Goal: Communication & Community: Participate in discussion

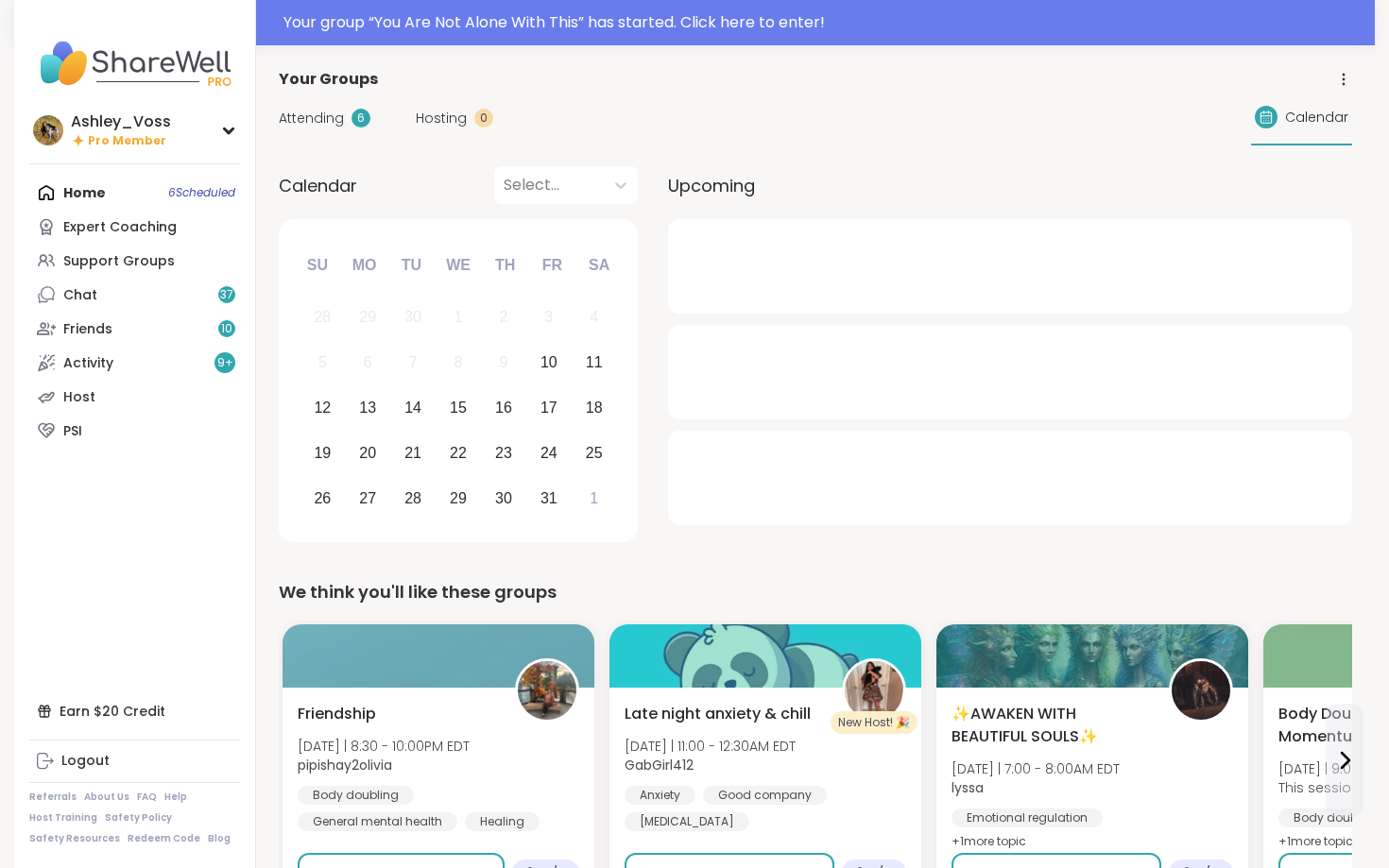
click at [123, 197] on div "Home 6 Scheduled Expert Coaching Support Groups Chat 37 Friends 10 Activity 9 +…" at bounding box center [134, 312] width 211 height 272
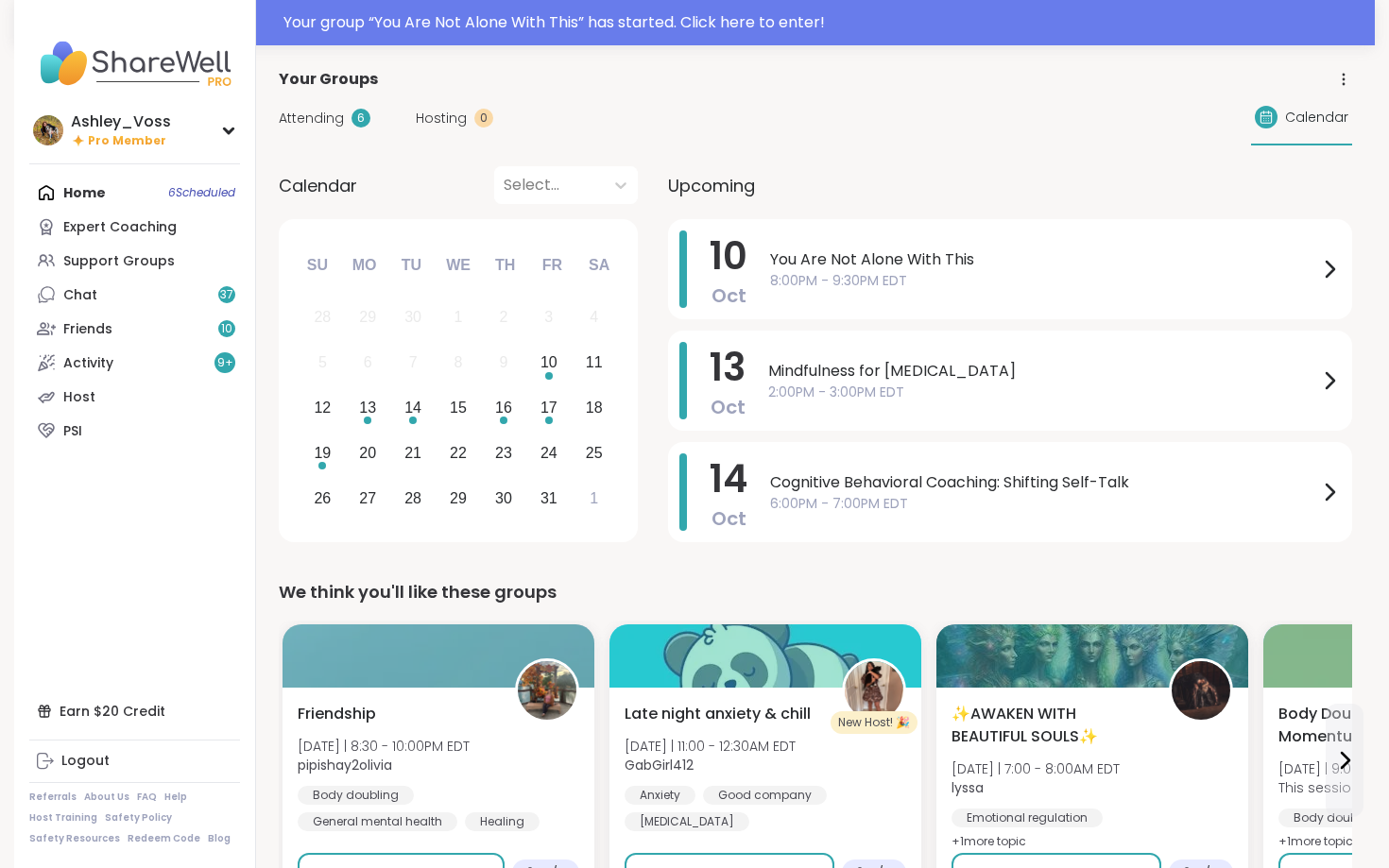
click at [333, 103] on div "Attending 6 Hosting 0 Calendar" at bounding box center [816, 119] width 1074 height 55
click at [333, 114] on span "Attending" at bounding box center [311, 119] width 66 height 20
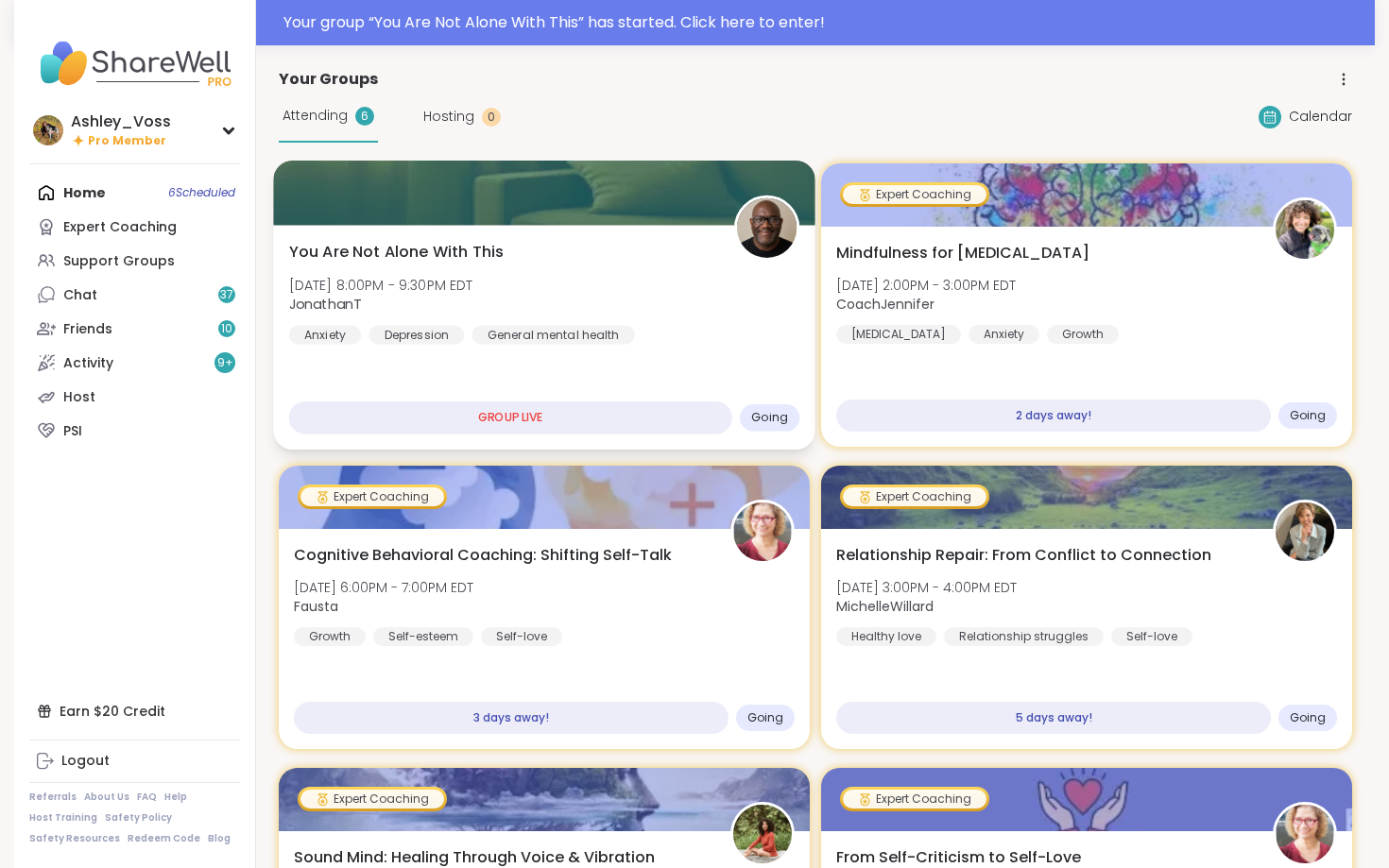
click at [619, 299] on div "You Are Not Alone With [DATE][DATE] 8:00PM - 9:30PM EDT JonathanT Anxiety [MEDI…" at bounding box center [545, 293] width 511 height 104
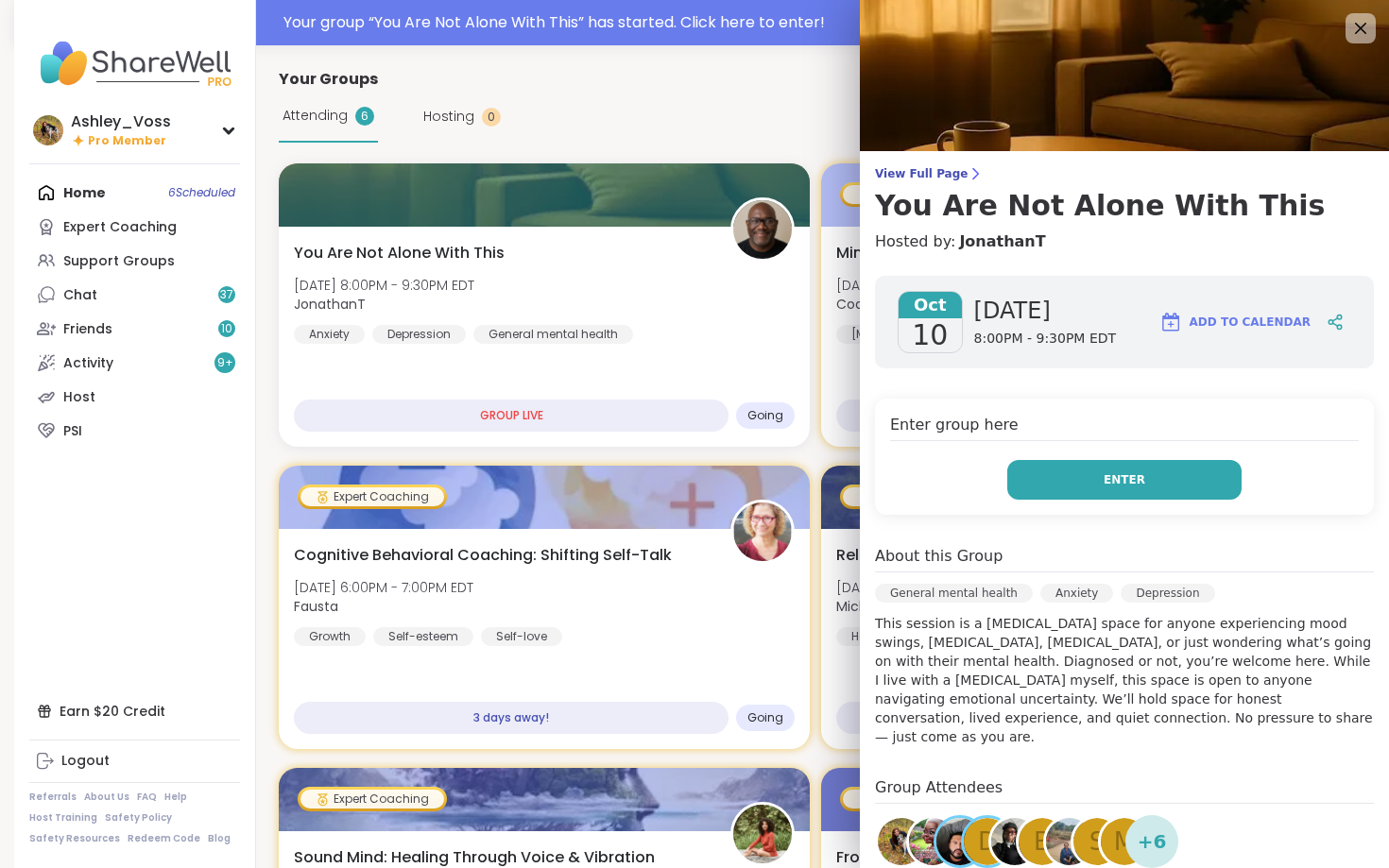
click at [1086, 466] on button "Enter" at bounding box center [1124, 480] width 234 height 40
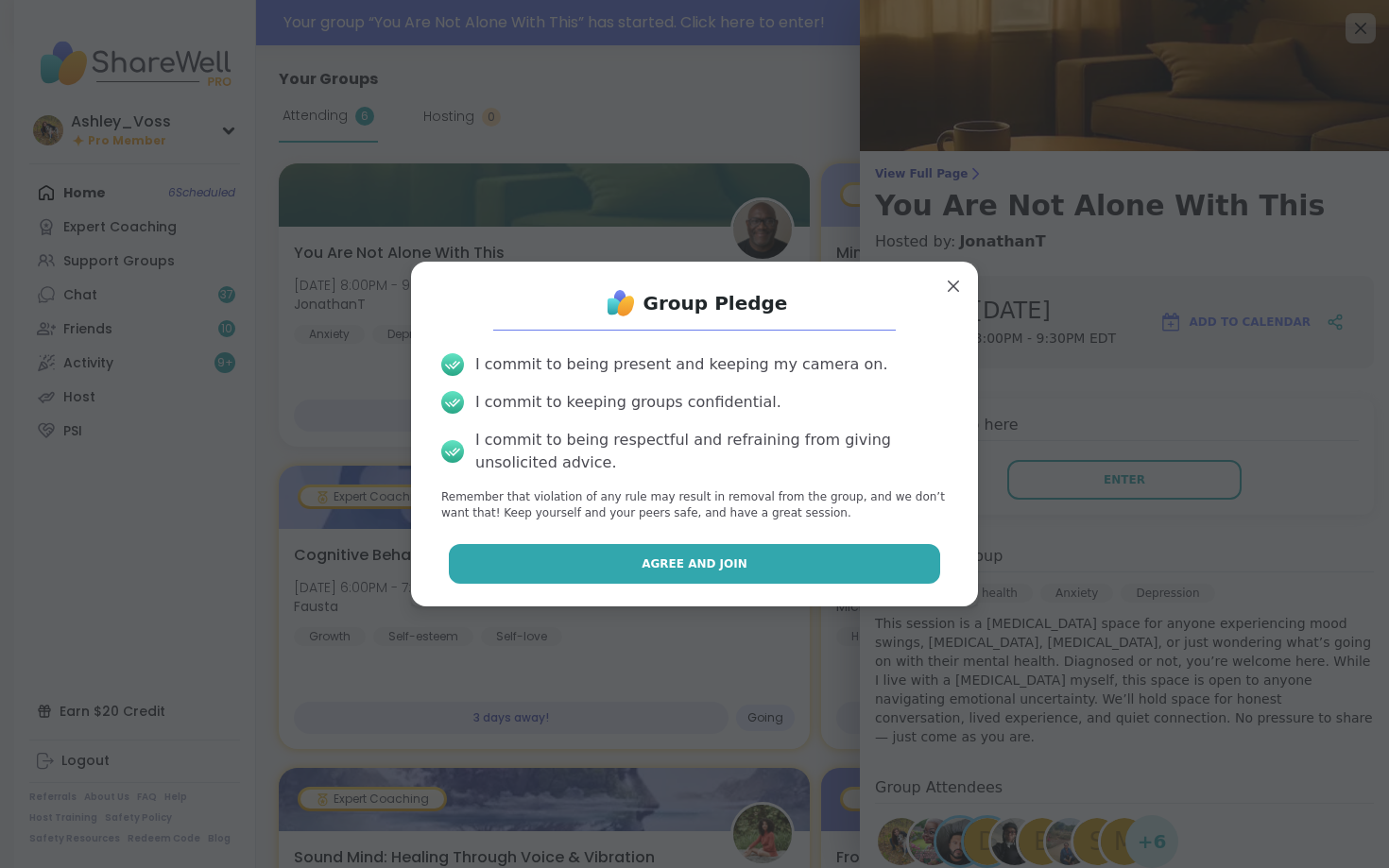
click at [909, 582] on button "Agree and Join" at bounding box center [694, 564] width 492 height 40
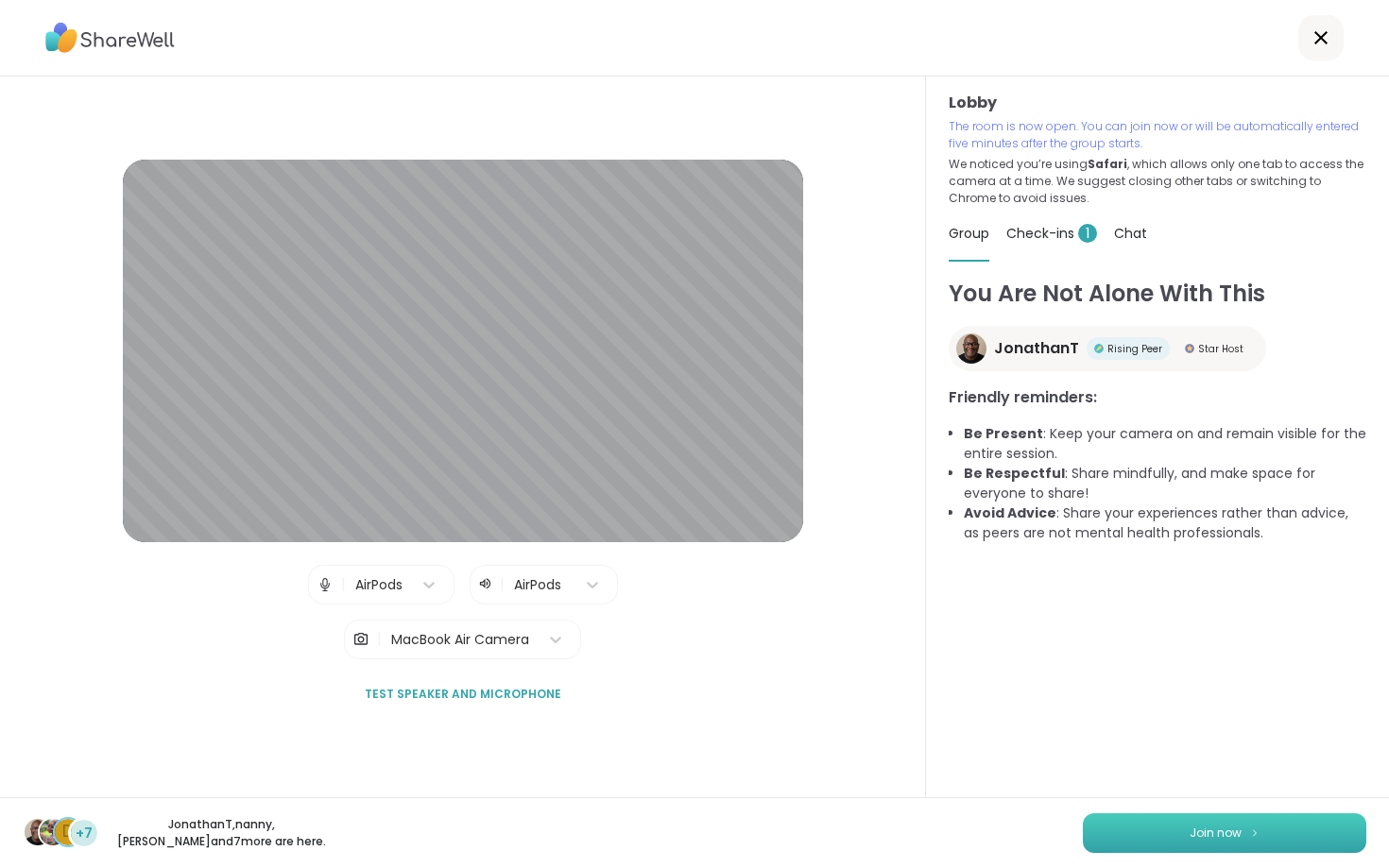
click at [1217, 842] on button "Join now" at bounding box center [1223, 833] width 283 height 40
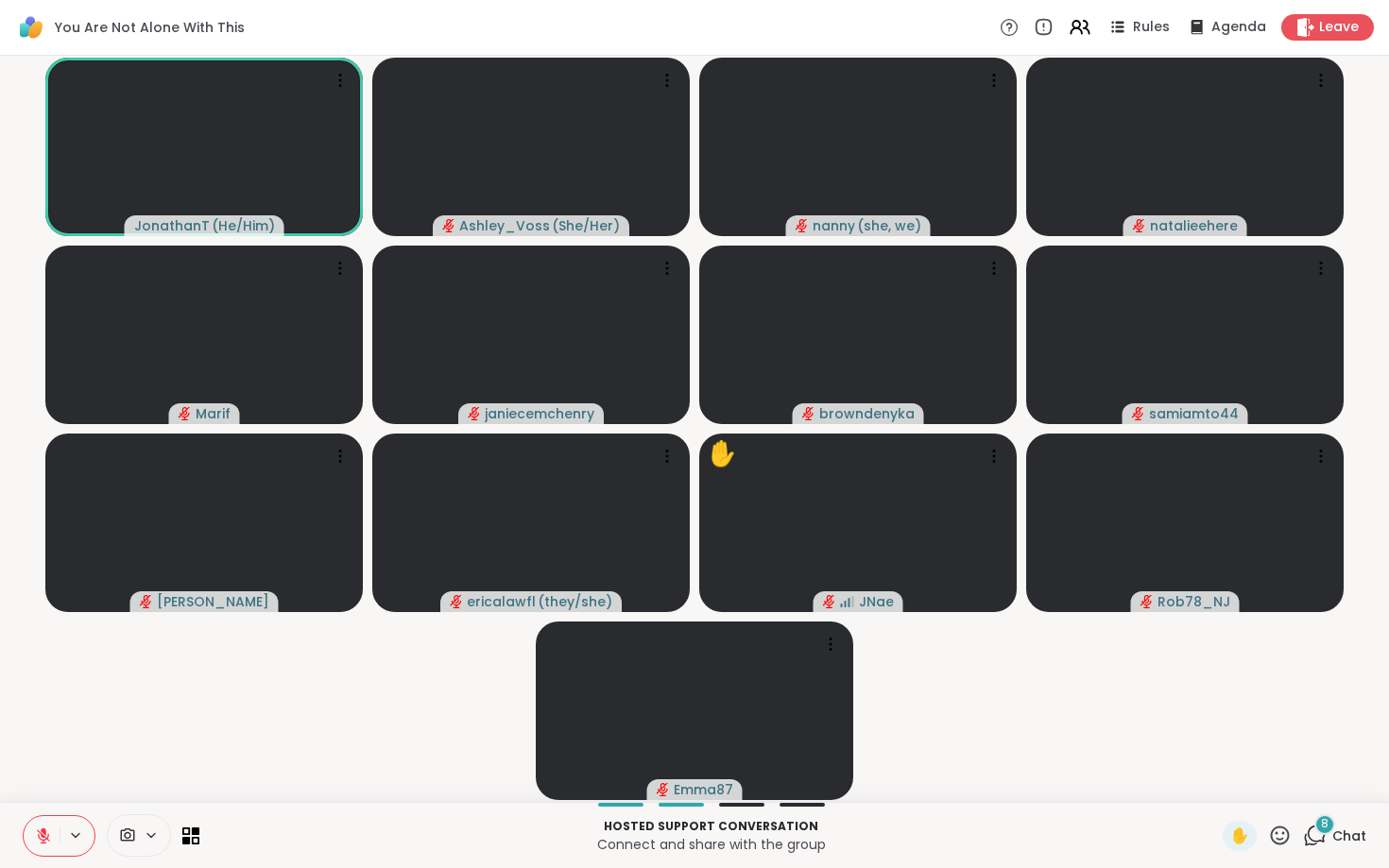
click at [59, 822] on button at bounding box center [41, 836] width 36 height 40
click at [1319, 830] on div "8" at bounding box center [1324, 824] width 21 height 21
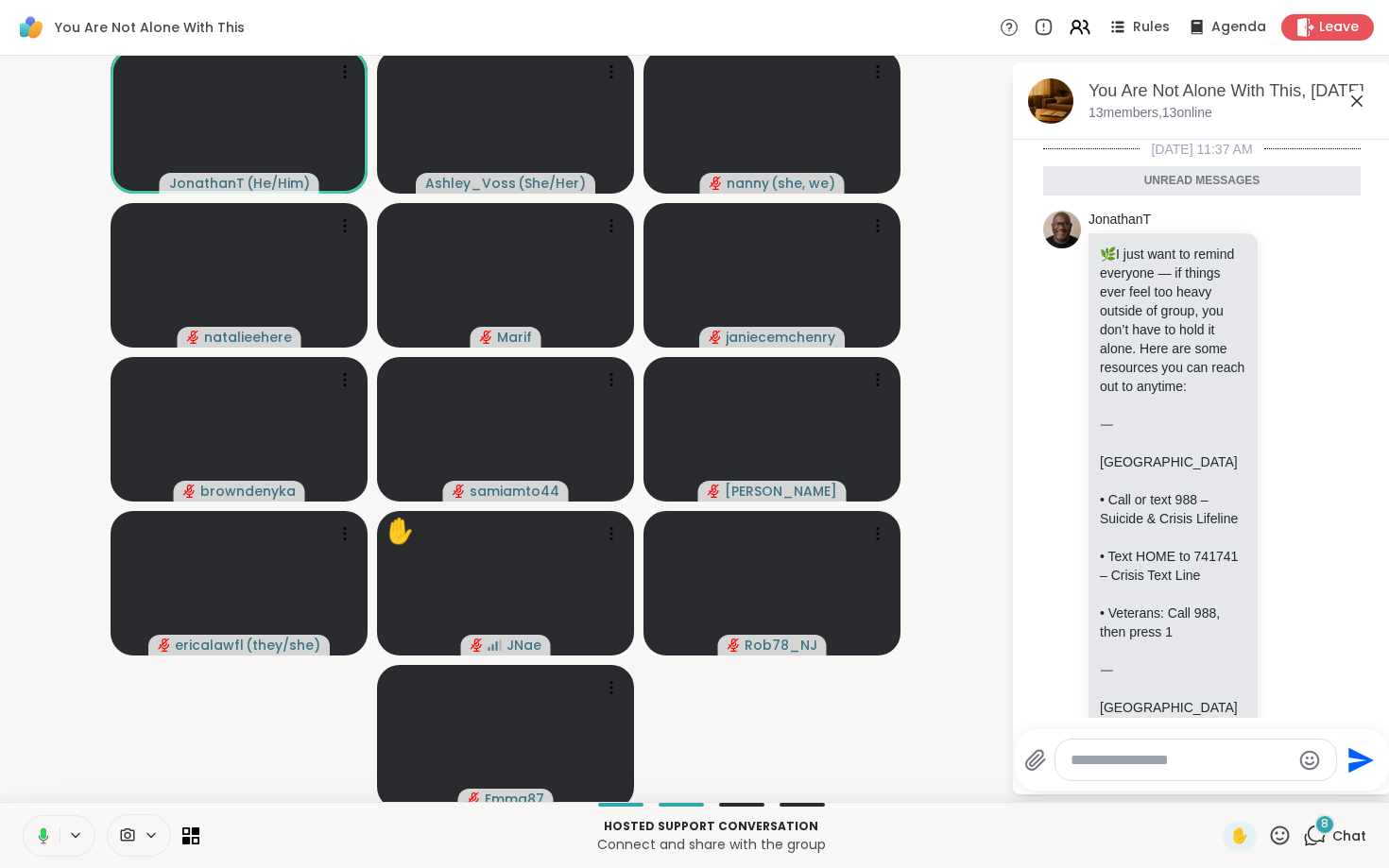
scroll to position [4345, 0]
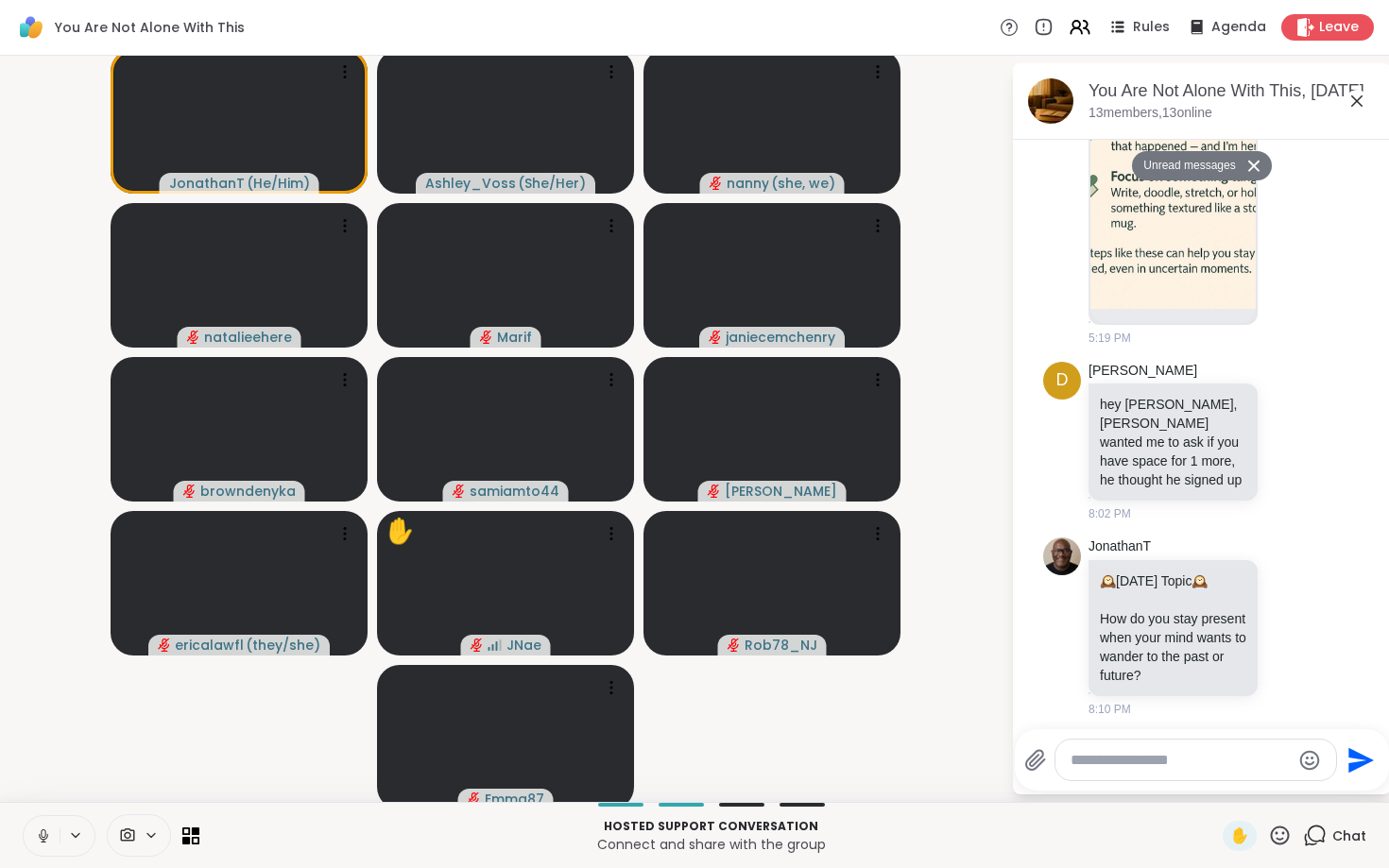
click at [40, 837] on icon at bounding box center [43, 836] width 17 height 17
click at [48, 838] on icon at bounding box center [44, 837] width 14 height 14
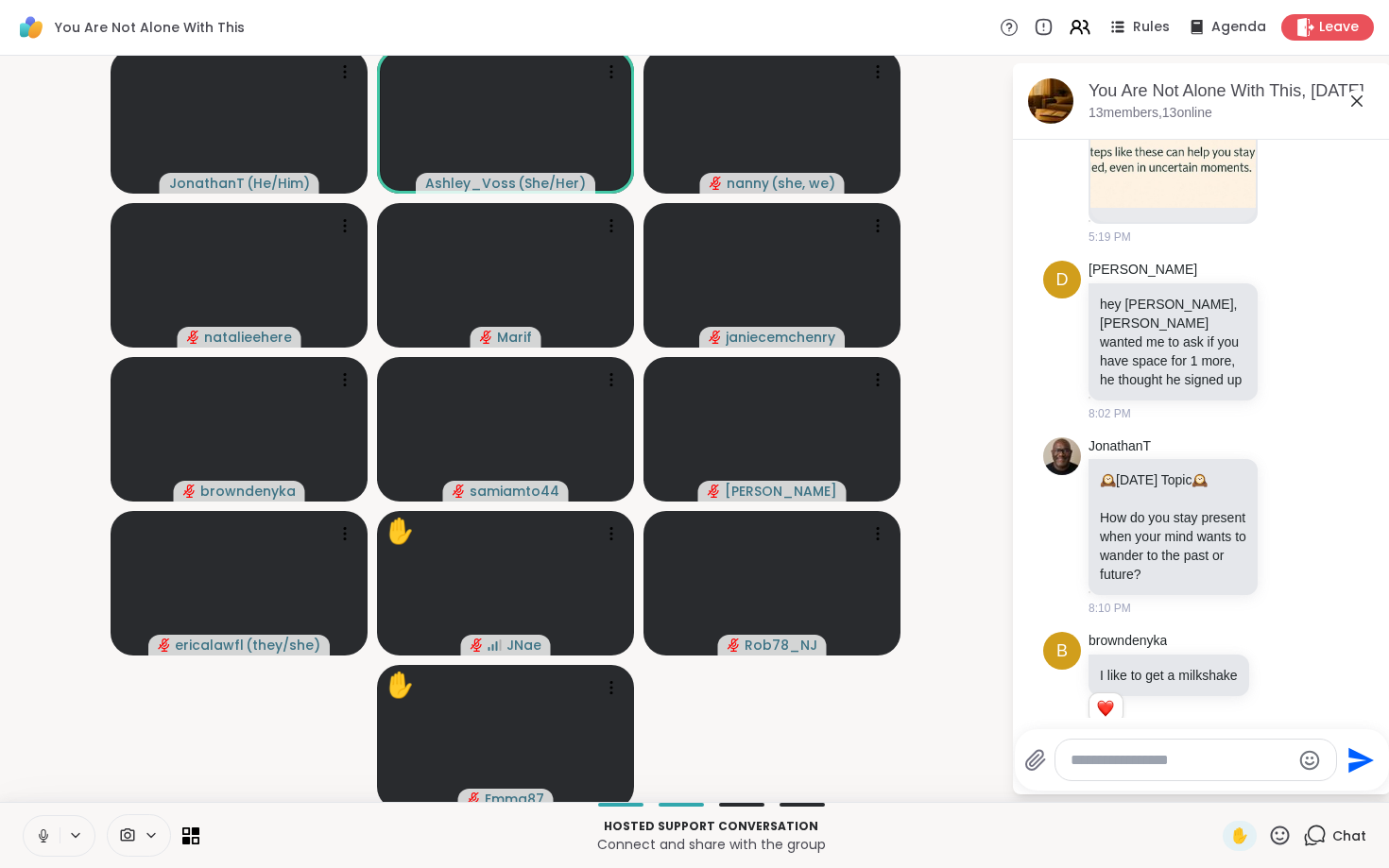
scroll to position [4427, 0]
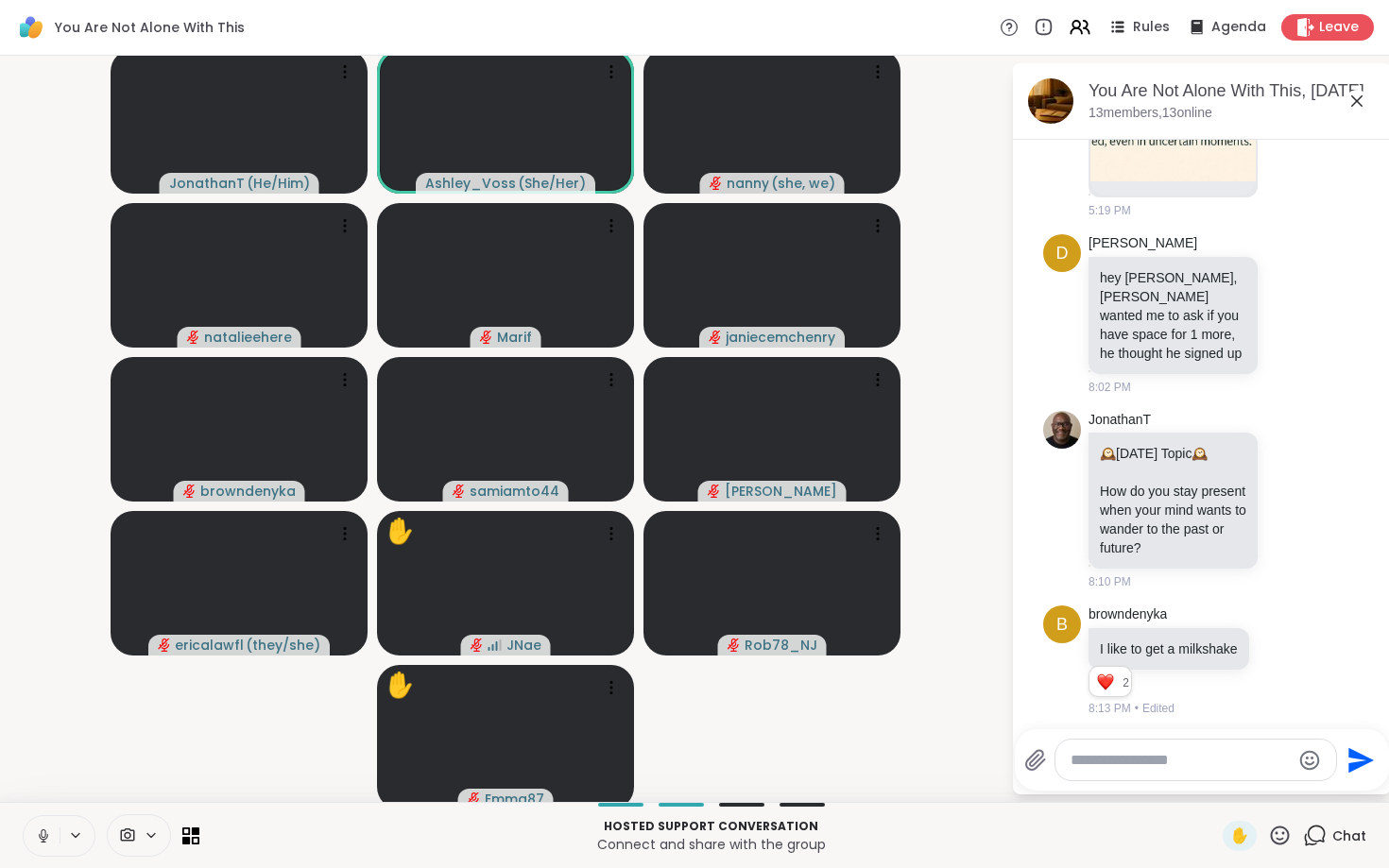
click at [48, 837] on icon at bounding box center [43, 836] width 17 height 17
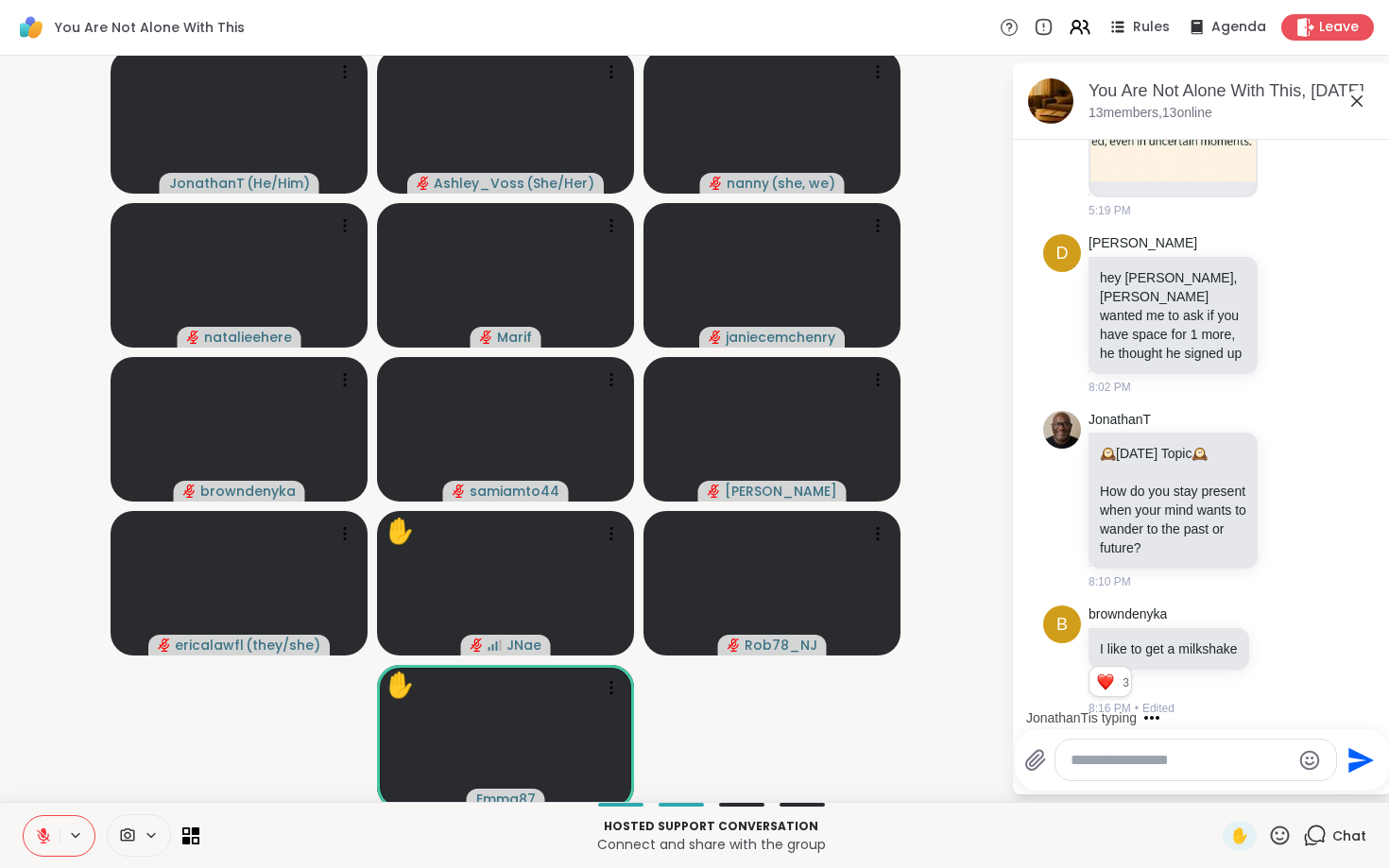
click at [1164, 762] on textarea "Type your message" at bounding box center [1180, 760] width 220 height 19
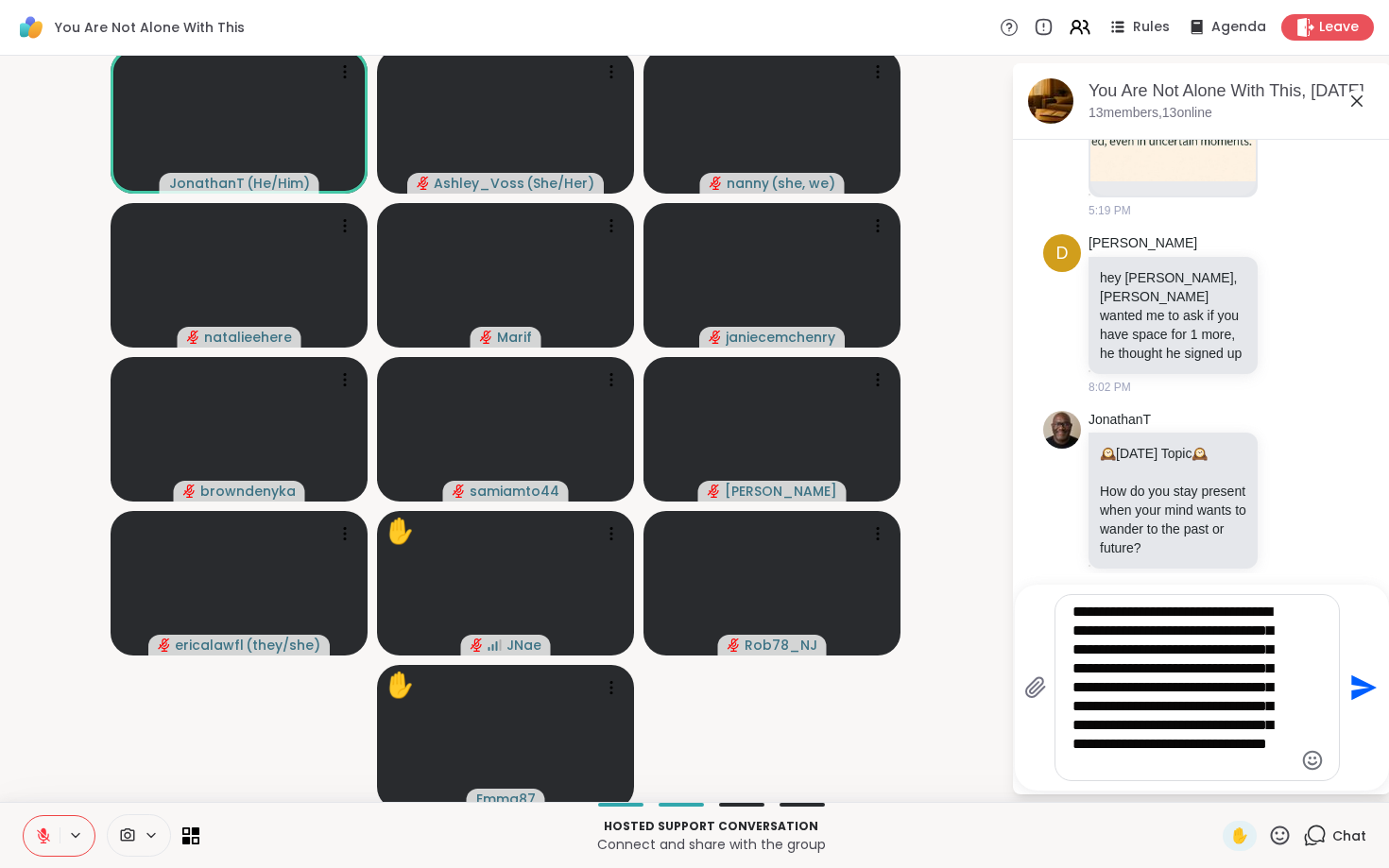
click at [1235, 615] on textarea "**********" at bounding box center [1182, 688] width 220 height 170
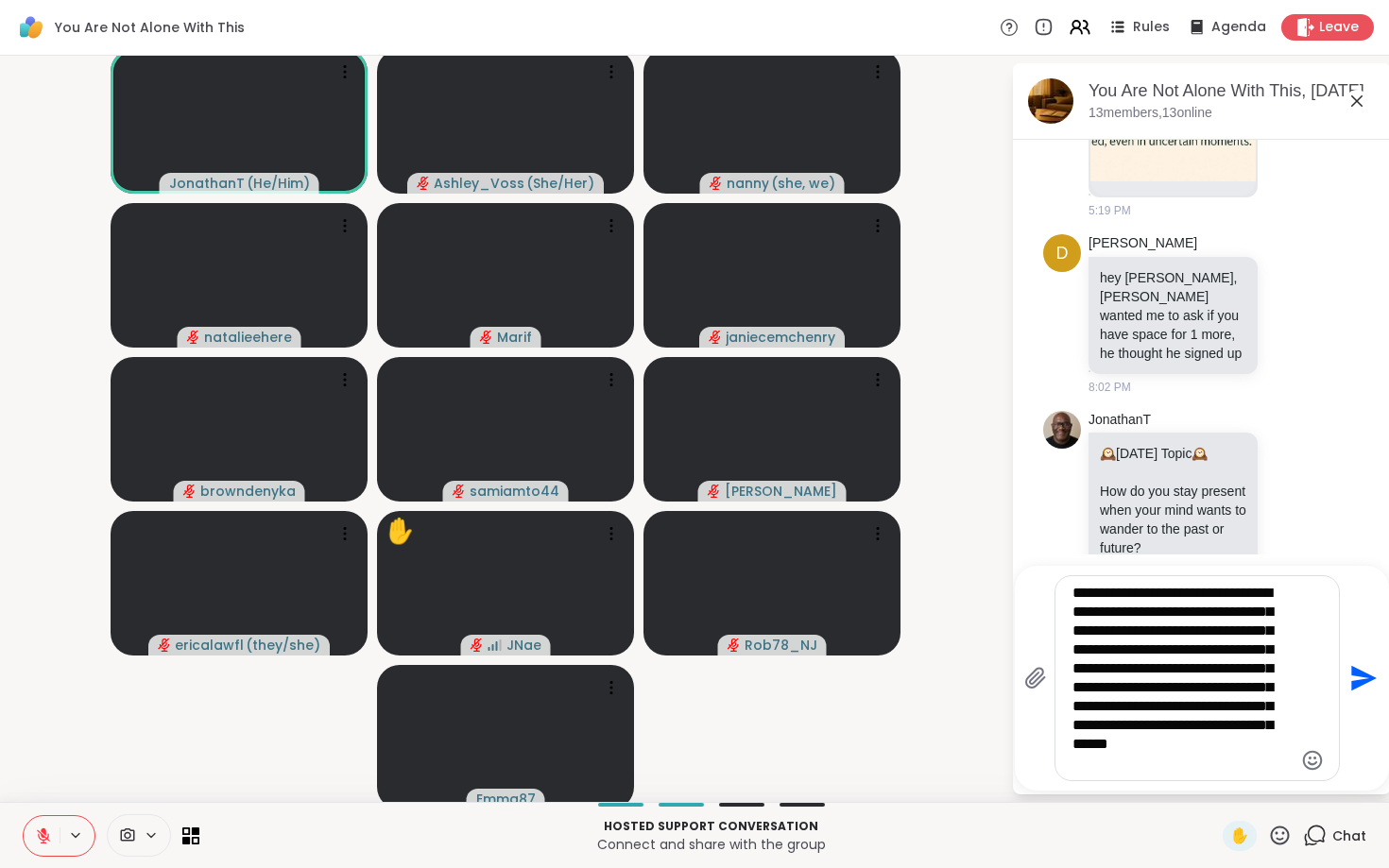
type textarea "**********"
click at [1355, 684] on icon "Send" at bounding box center [1364, 679] width 25 height 25
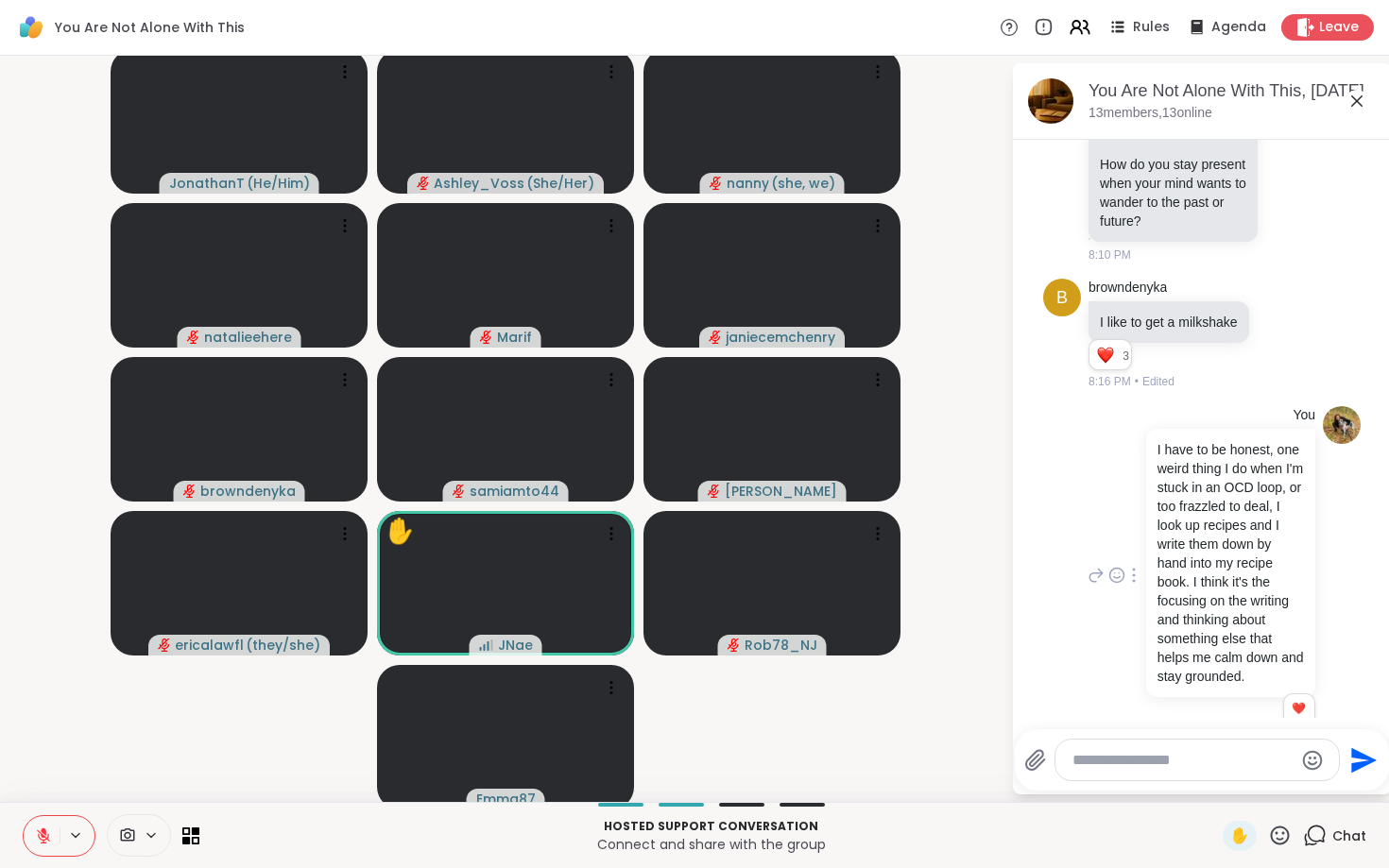
scroll to position [4780, 0]
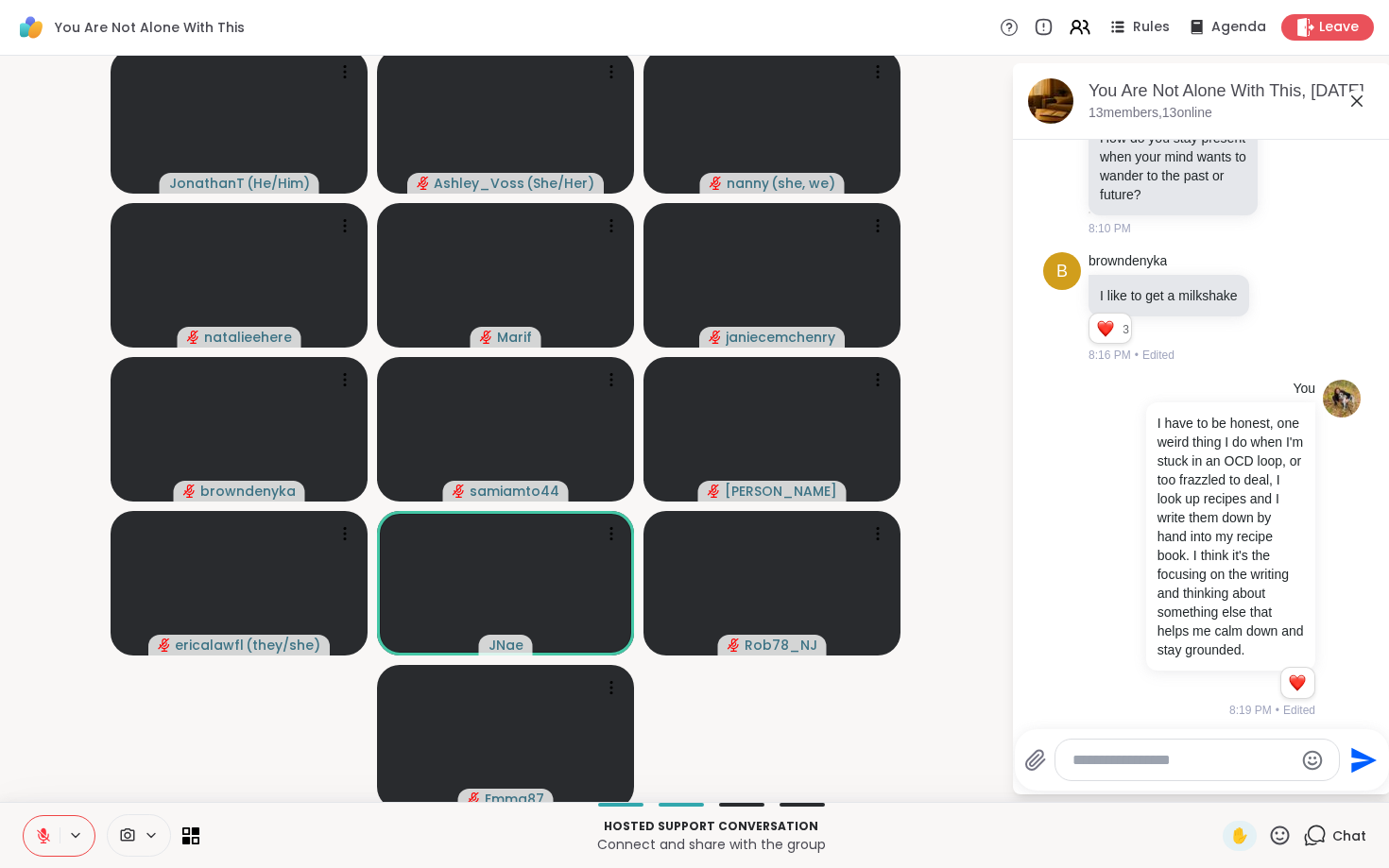
click at [1269, 817] on div "Hosted support conversation Connect and share with the group ✋ Chat" at bounding box center [694, 836] width 1389 height 67
click at [1279, 821] on div "✋" at bounding box center [1257, 836] width 69 height 30
click at [1280, 832] on icon at bounding box center [1279, 836] width 24 height 24
click at [1219, 778] on span "❤️" at bounding box center [1223, 786] width 19 height 23
click at [1209, 767] on textarea "Type your message" at bounding box center [1182, 760] width 220 height 19
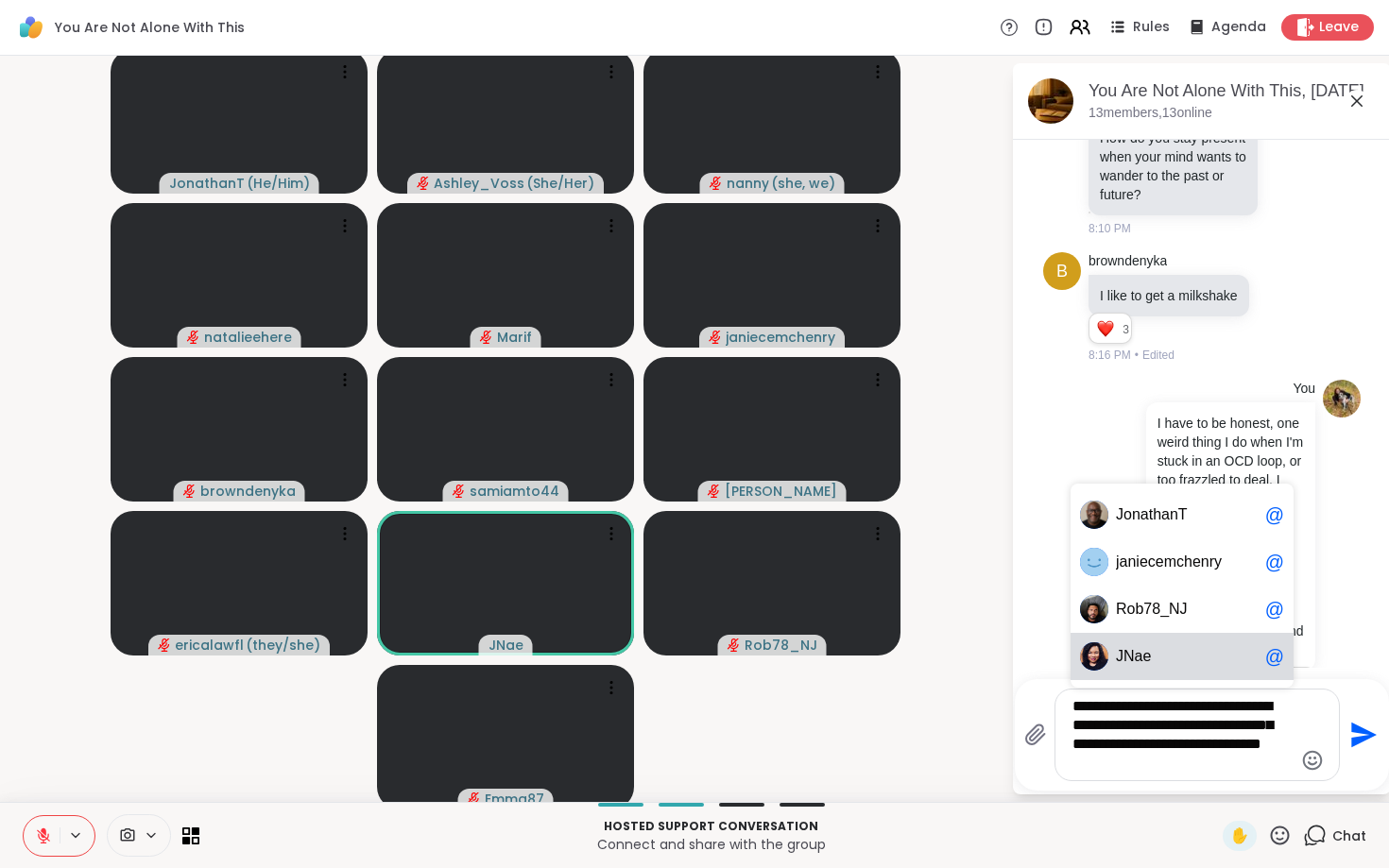
click at [1170, 656] on span "J Nae" at bounding box center [1186, 656] width 142 height 19
type textarea "**********"
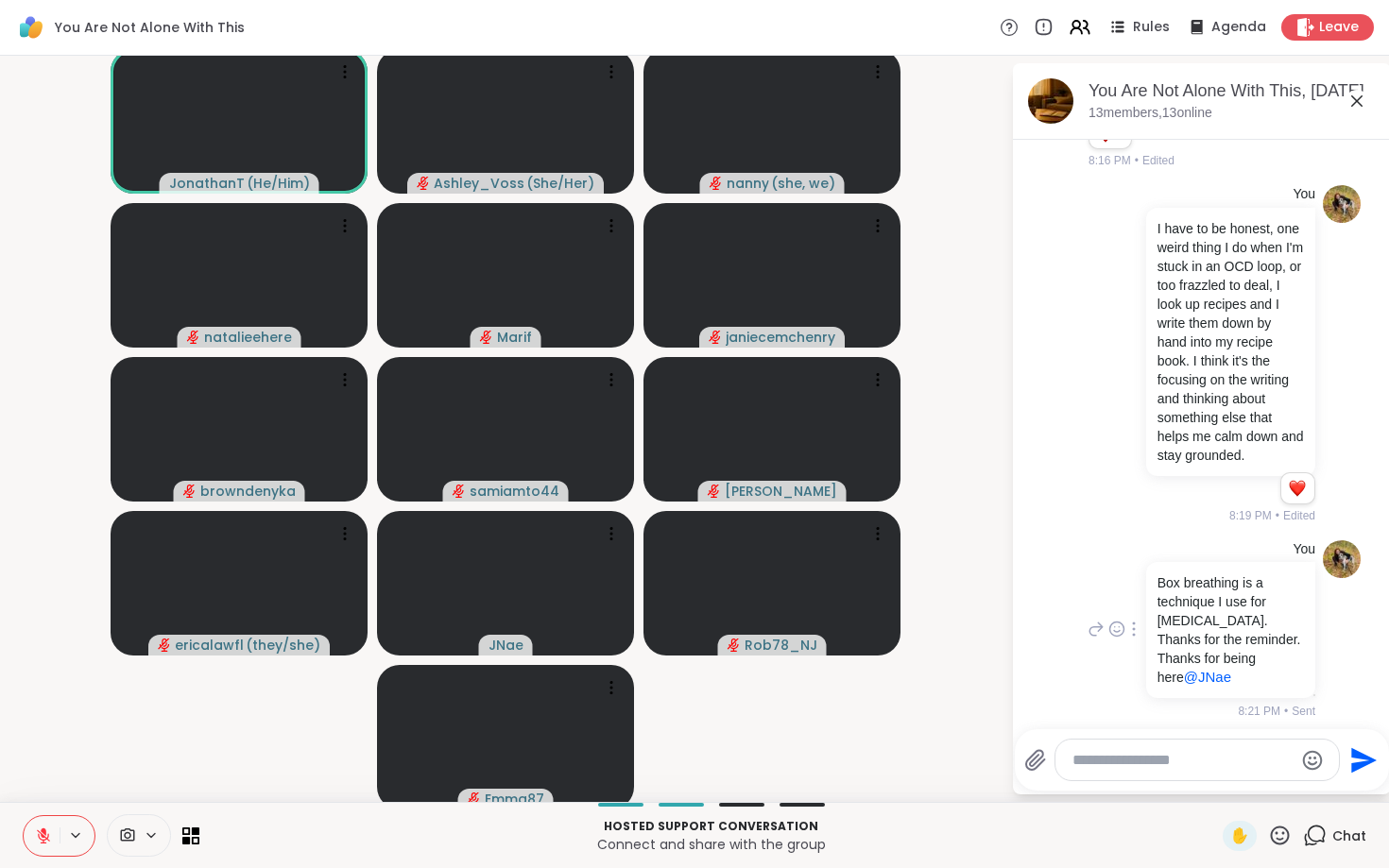
scroll to position [5001, 0]
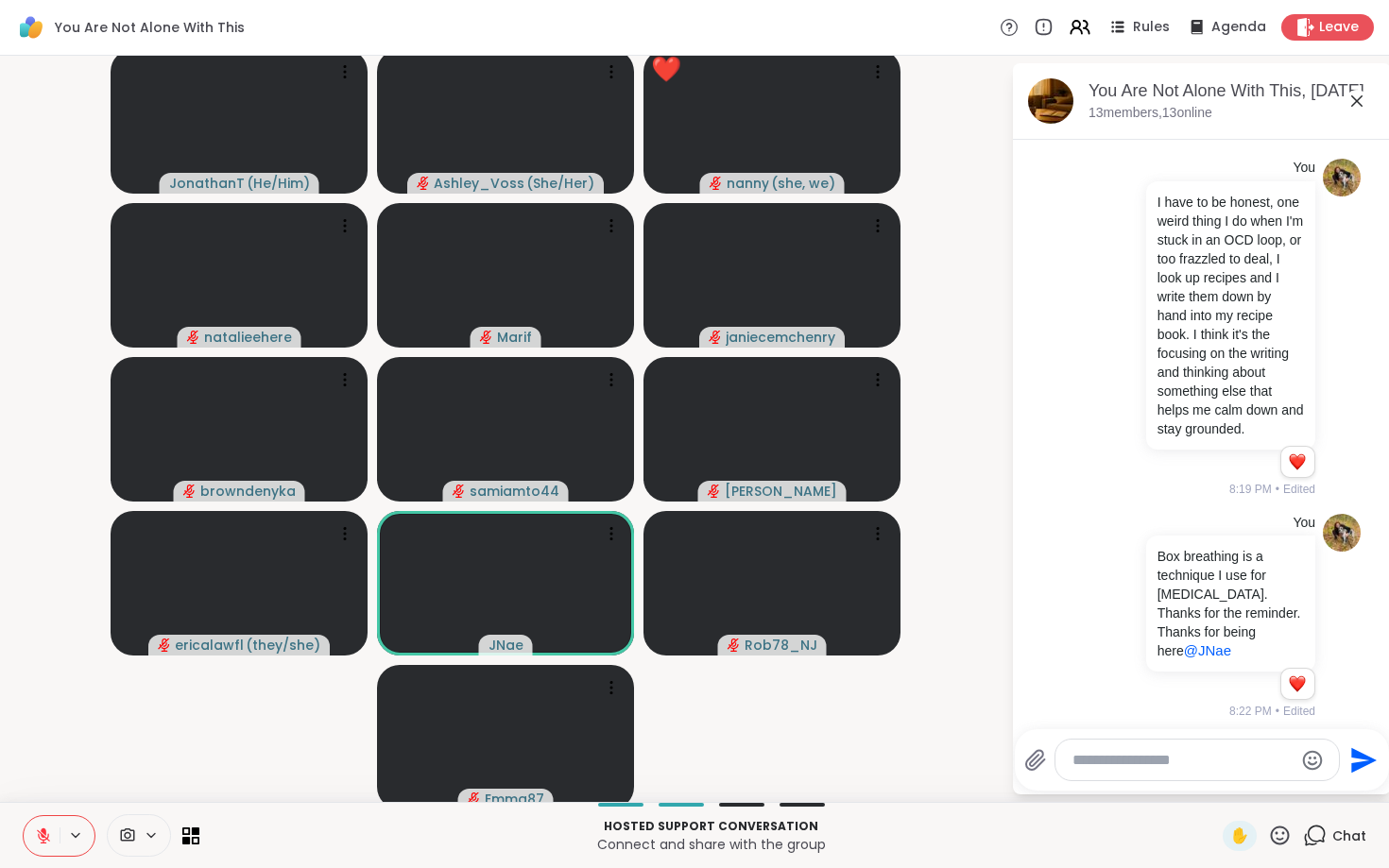
click at [1280, 831] on icon at bounding box center [1279, 836] width 24 height 24
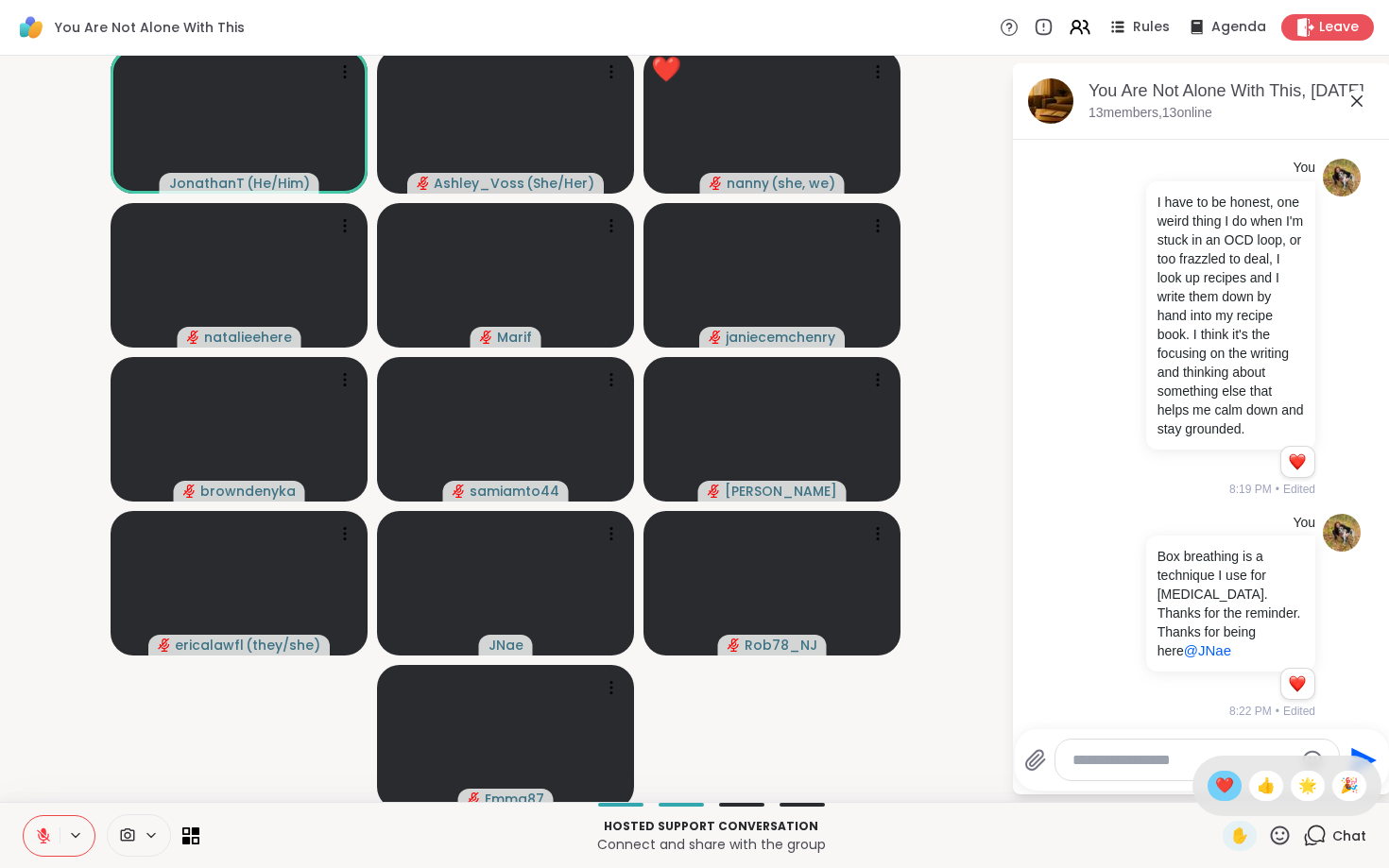
click at [1225, 784] on span "❤️" at bounding box center [1223, 786] width 19 height 23
click at [1288, 843] on icon at bounding box center [1279, 836] width 24 height 24
click at [1231, 790] on div "❤️" at bounding box center [1224, 786] width 34 height 30
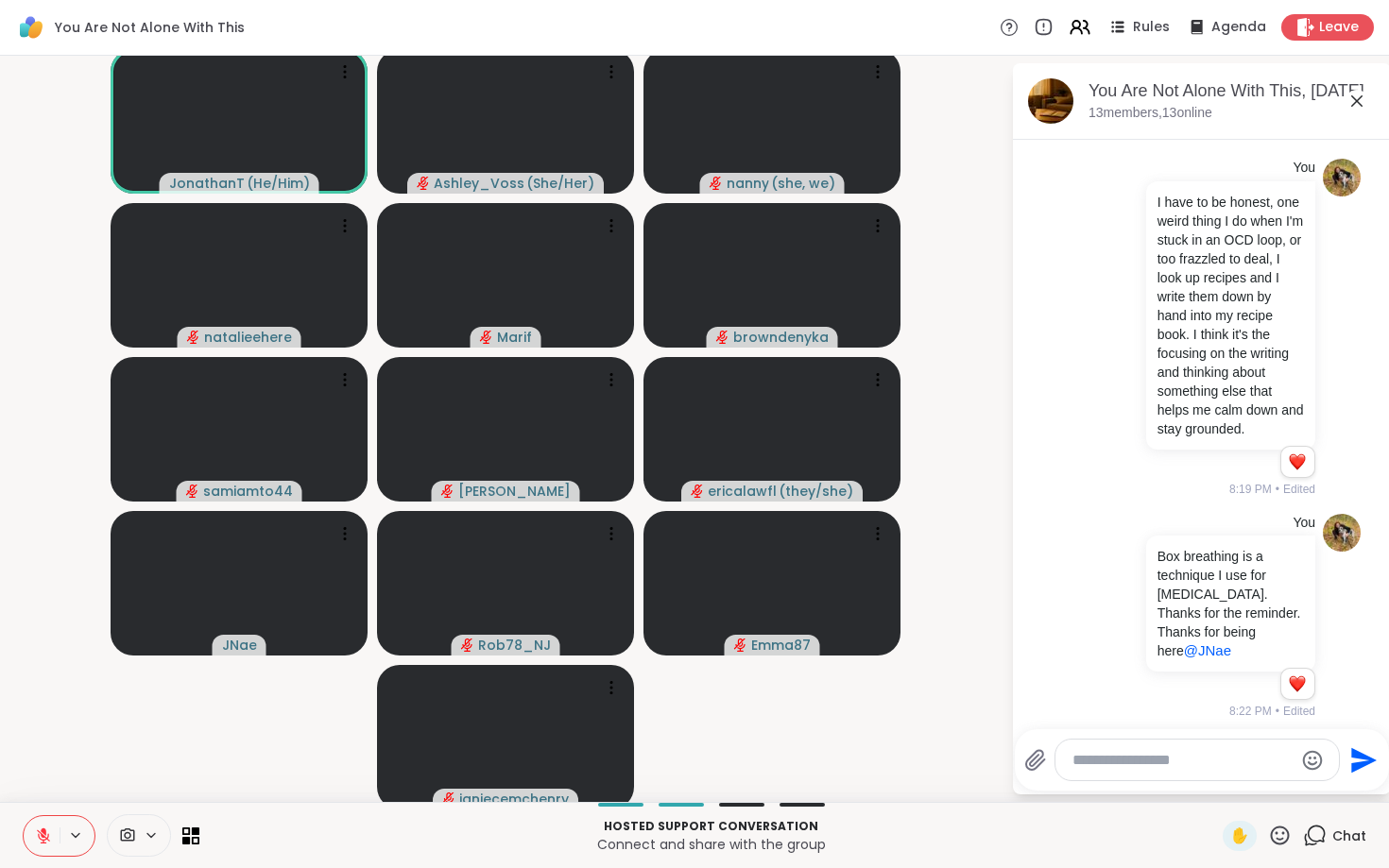
click at [1282, 830] on icon at bounding box center [1279, 836] width 24 height 24
click at [1229, 790] on span "❤️" at bounding box center [1223, 786] width 19 height 23
click at [1297, 838] on div "✋ Chat" at bounding box center [1294, 836] width 144 height 30
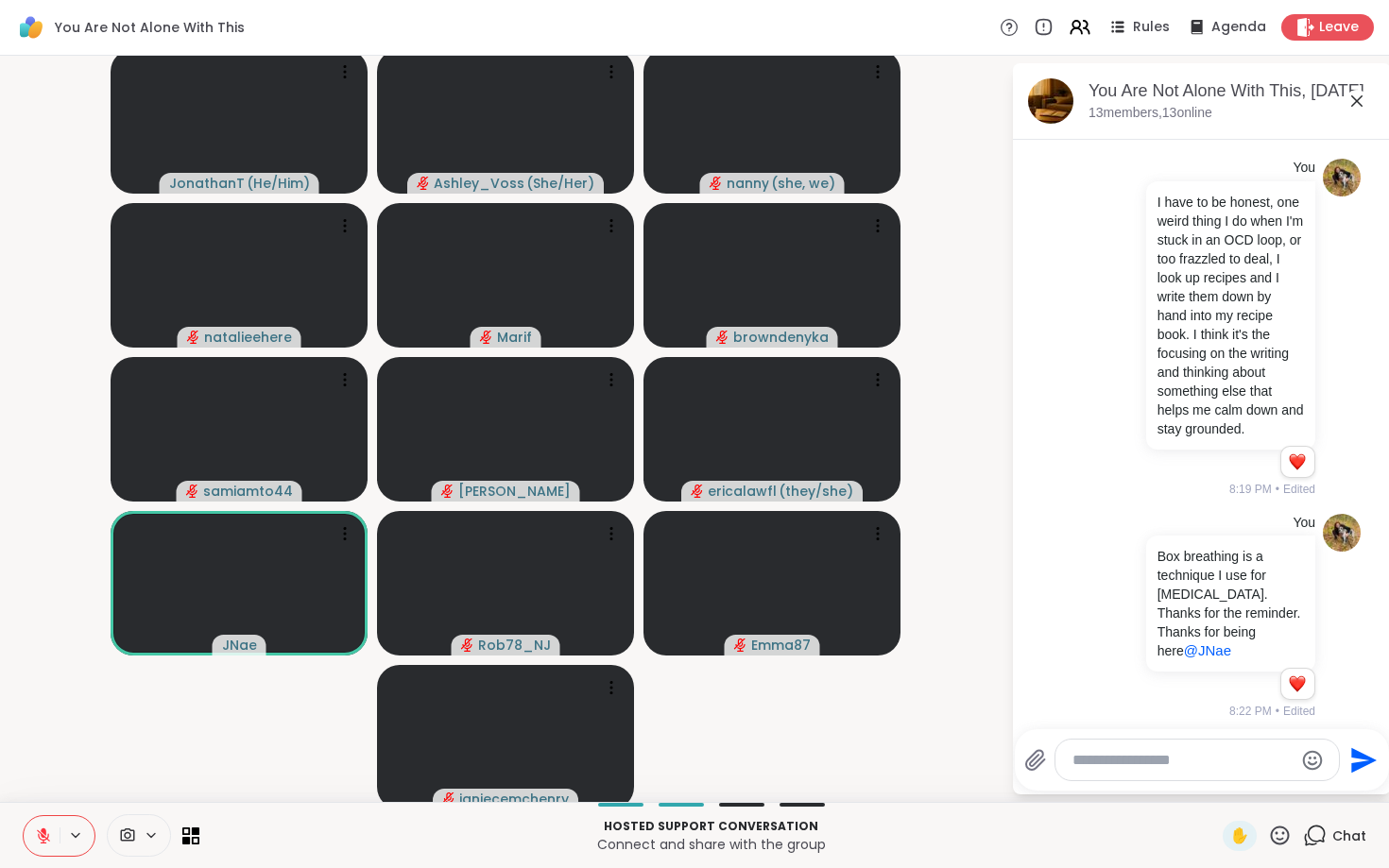
click at [1283, 830] on icon at bounding box center [1279, 836] width 24 height 24
click at [1215, 792] on span "❤️" at bounding box center [1223, 786] width 19 height 23
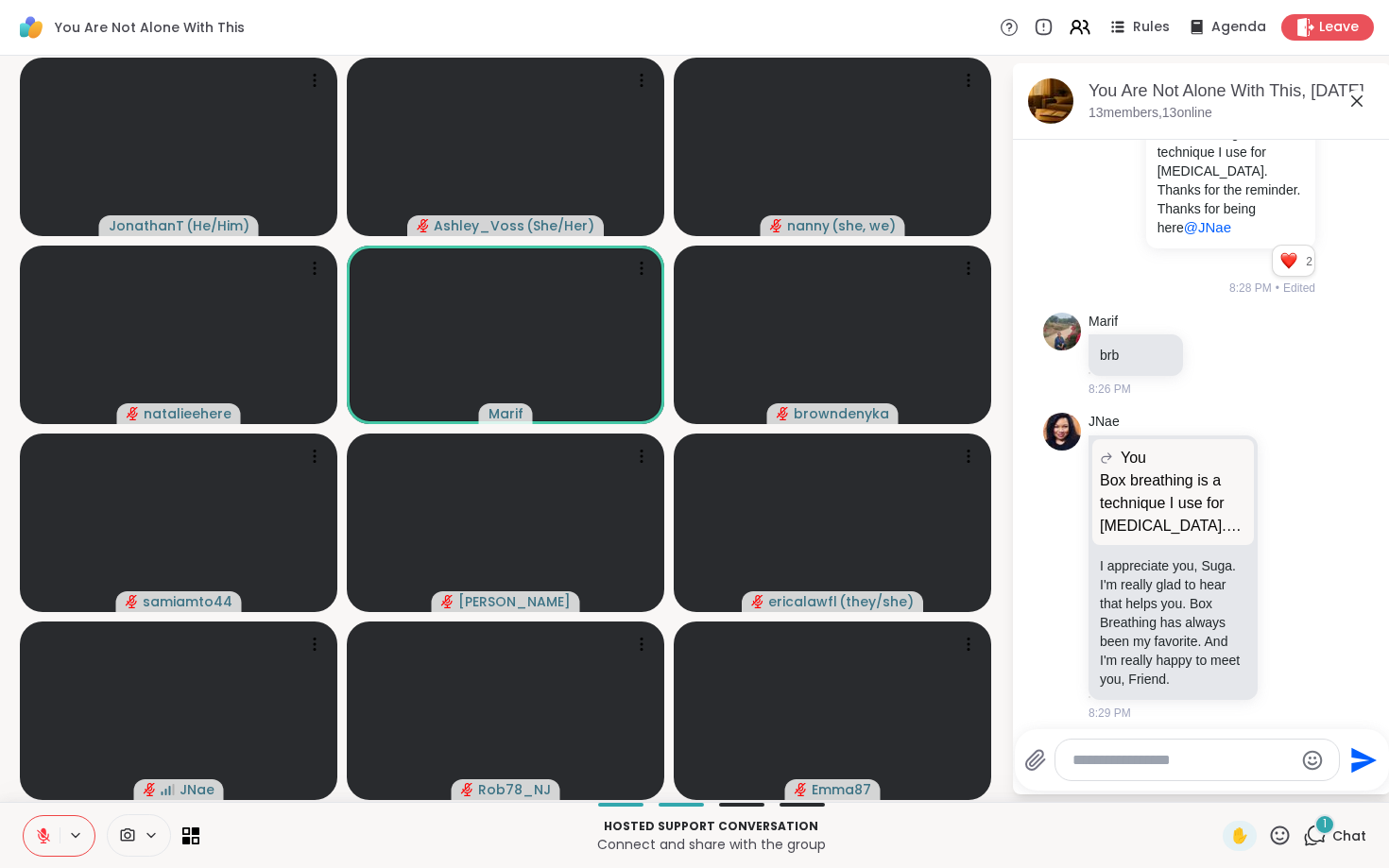
scroll to position [5650, 0]
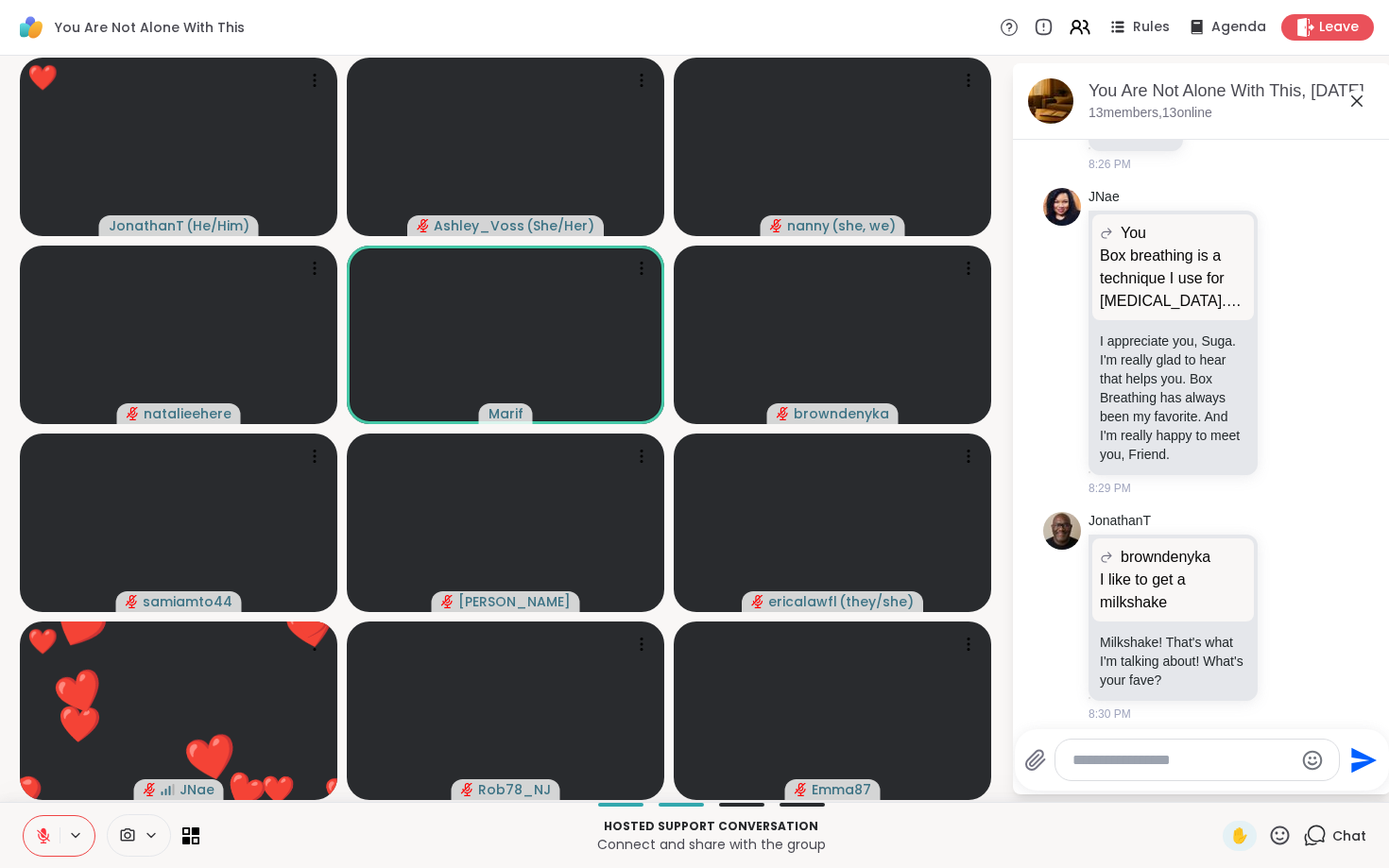
click at [1270, 839] on icon at bounding box center [1279, 836] width 24 height 24
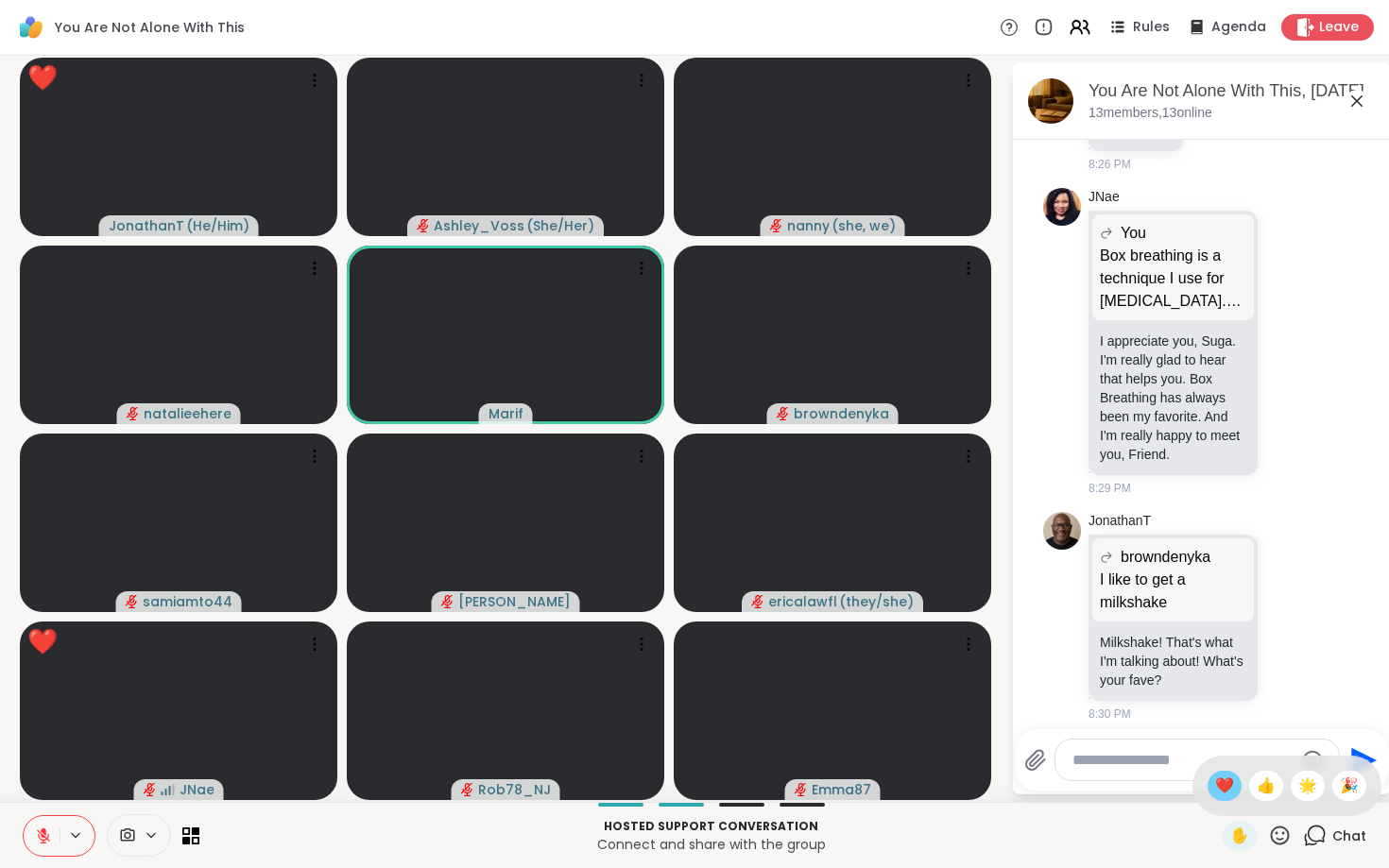
click at [1229, 797] on div "❤️" at bounding box center [1224, 786] width 34 height 30
click at [1291, 332] on icon at bounding box center [1290, 341] width 17 height 19
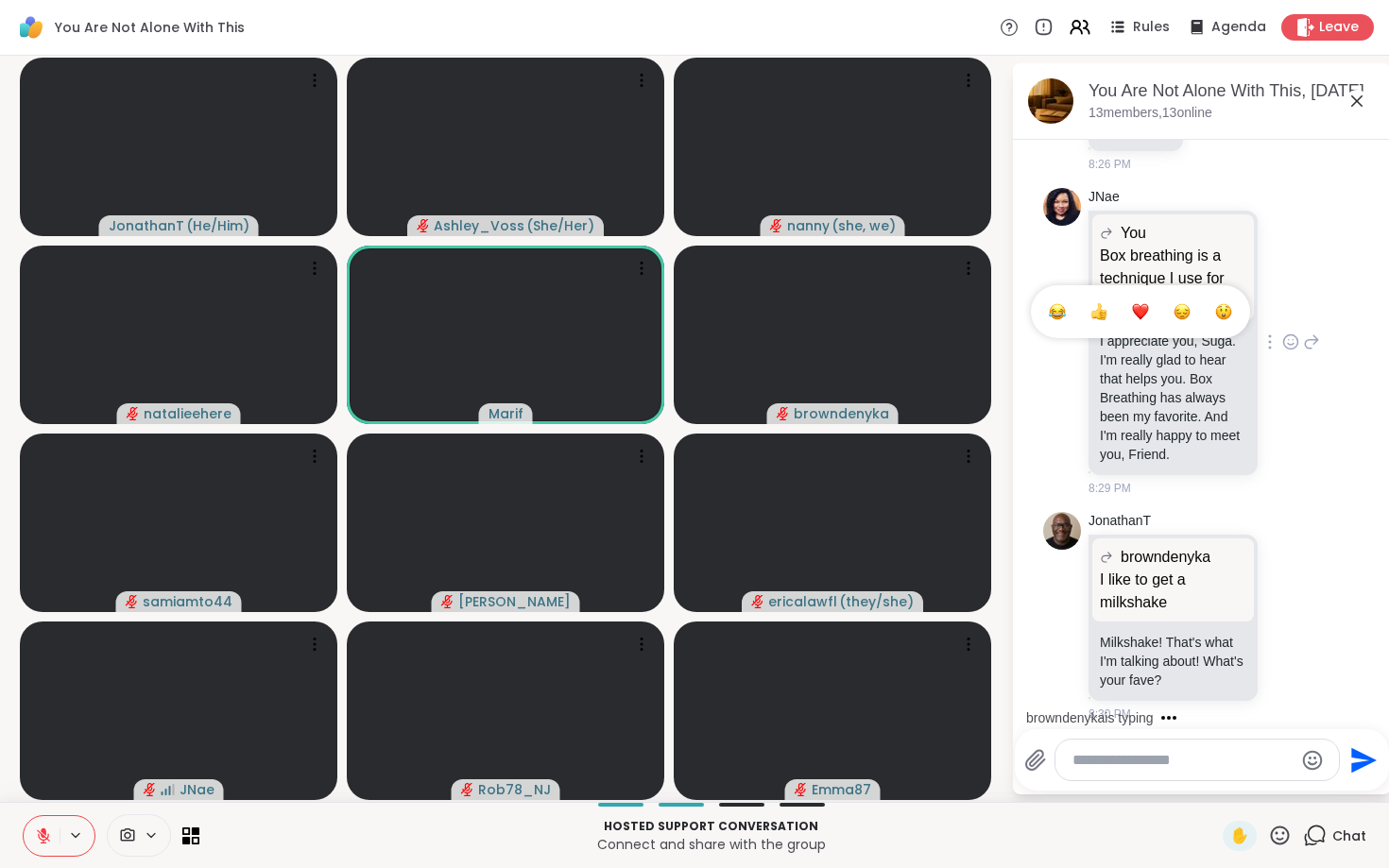
click at [1134, 305] on div "Select Reaction: Heart" at bounding box center [1139, 312] width 17 height 17
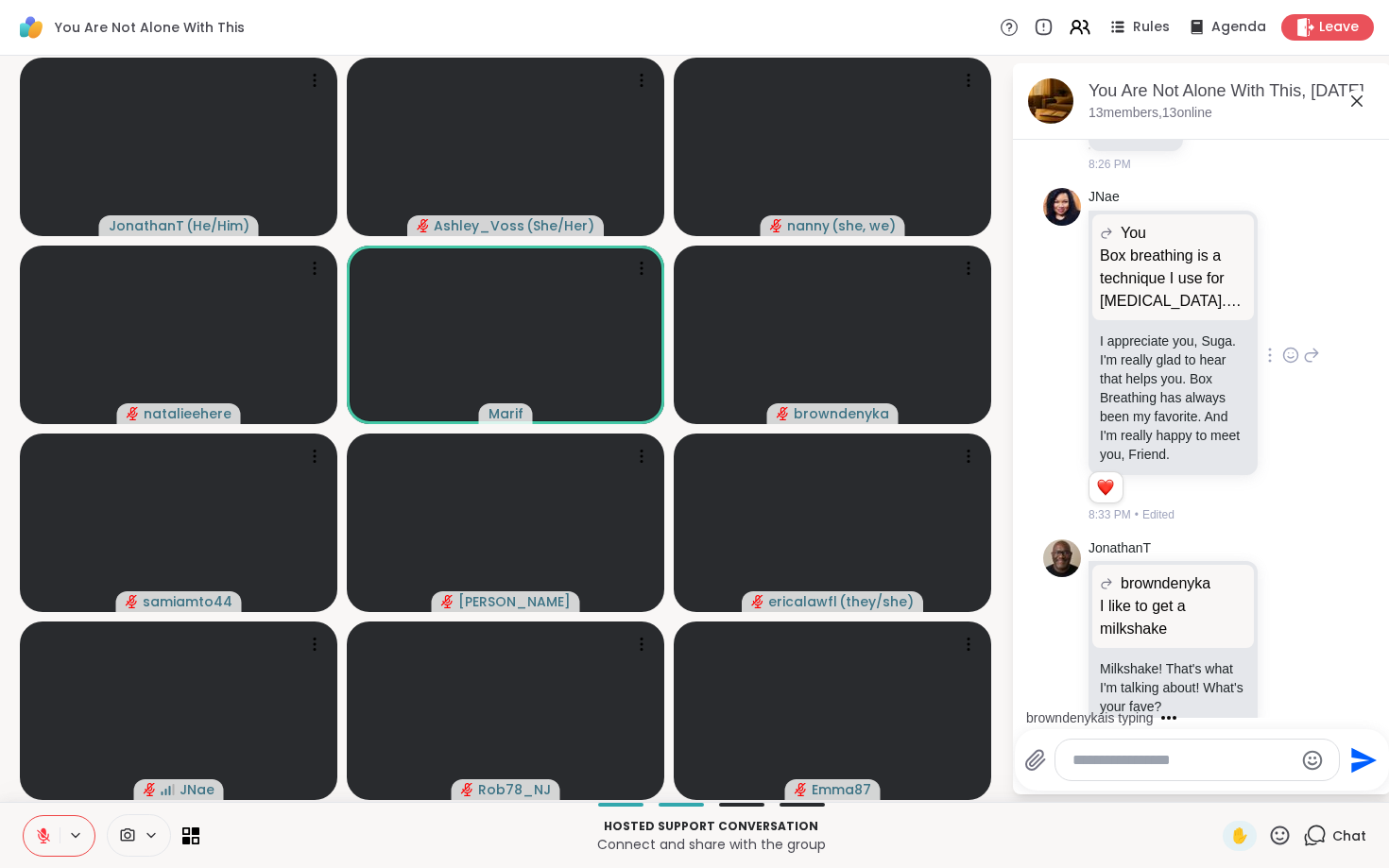
scroll to position [5905, 0]
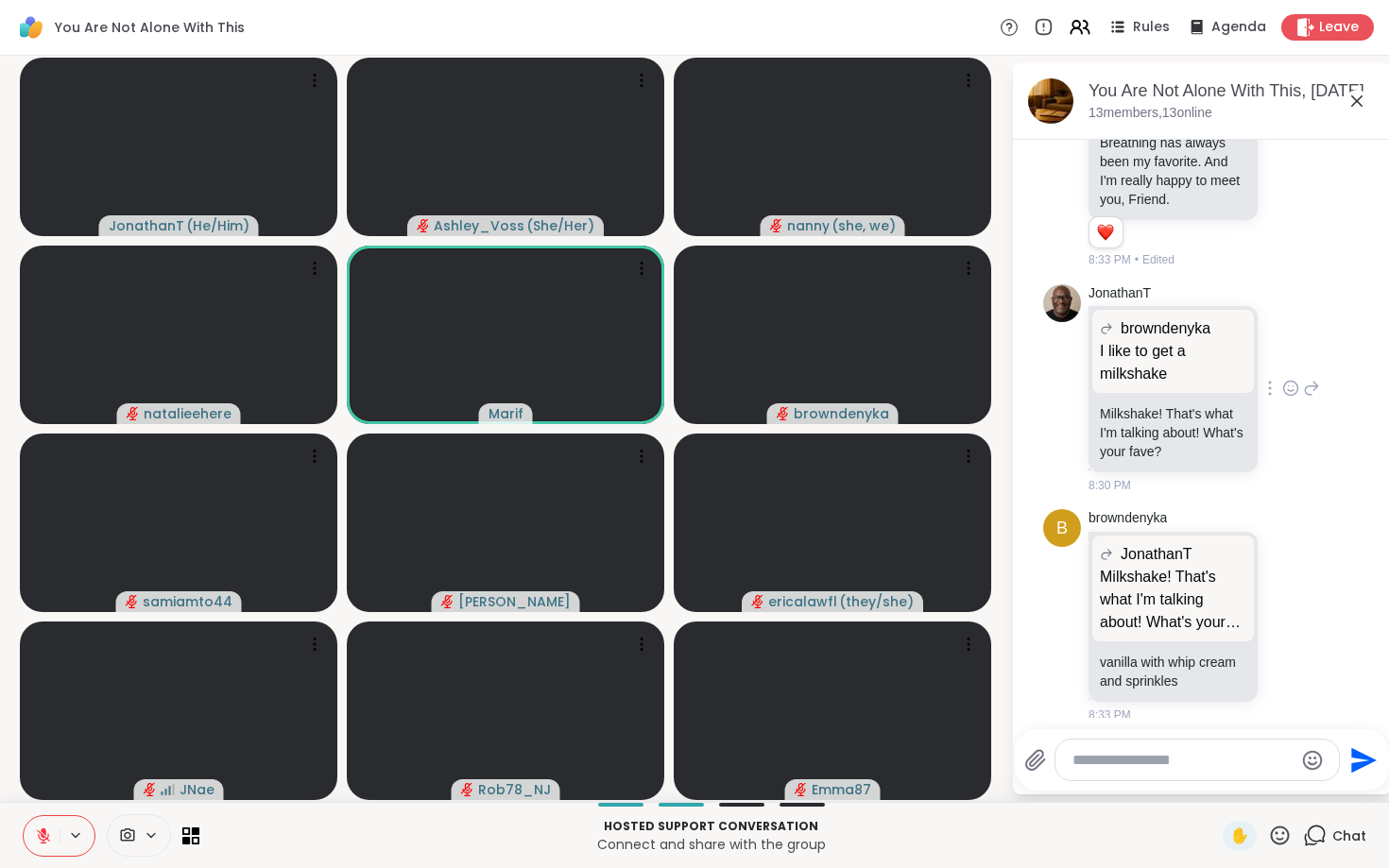
click at [1290, 379] on icon at bounding box center [1290, 388] width 17 height 19
click at [1142, 358] on button "Select Reaction: Heart" at bounding box center [1140, 358] width 38 height 38
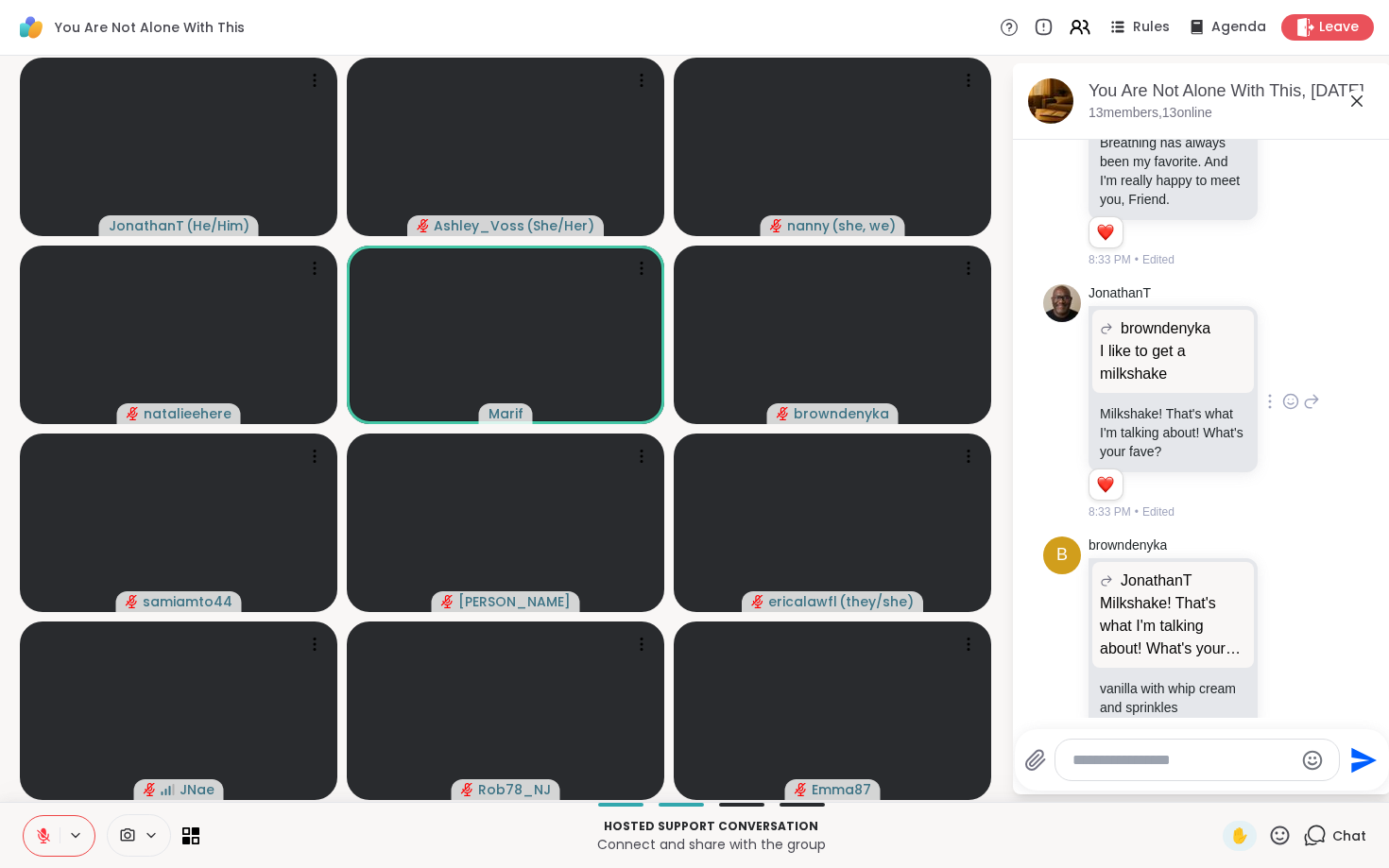
scroll to position [5931, 0]
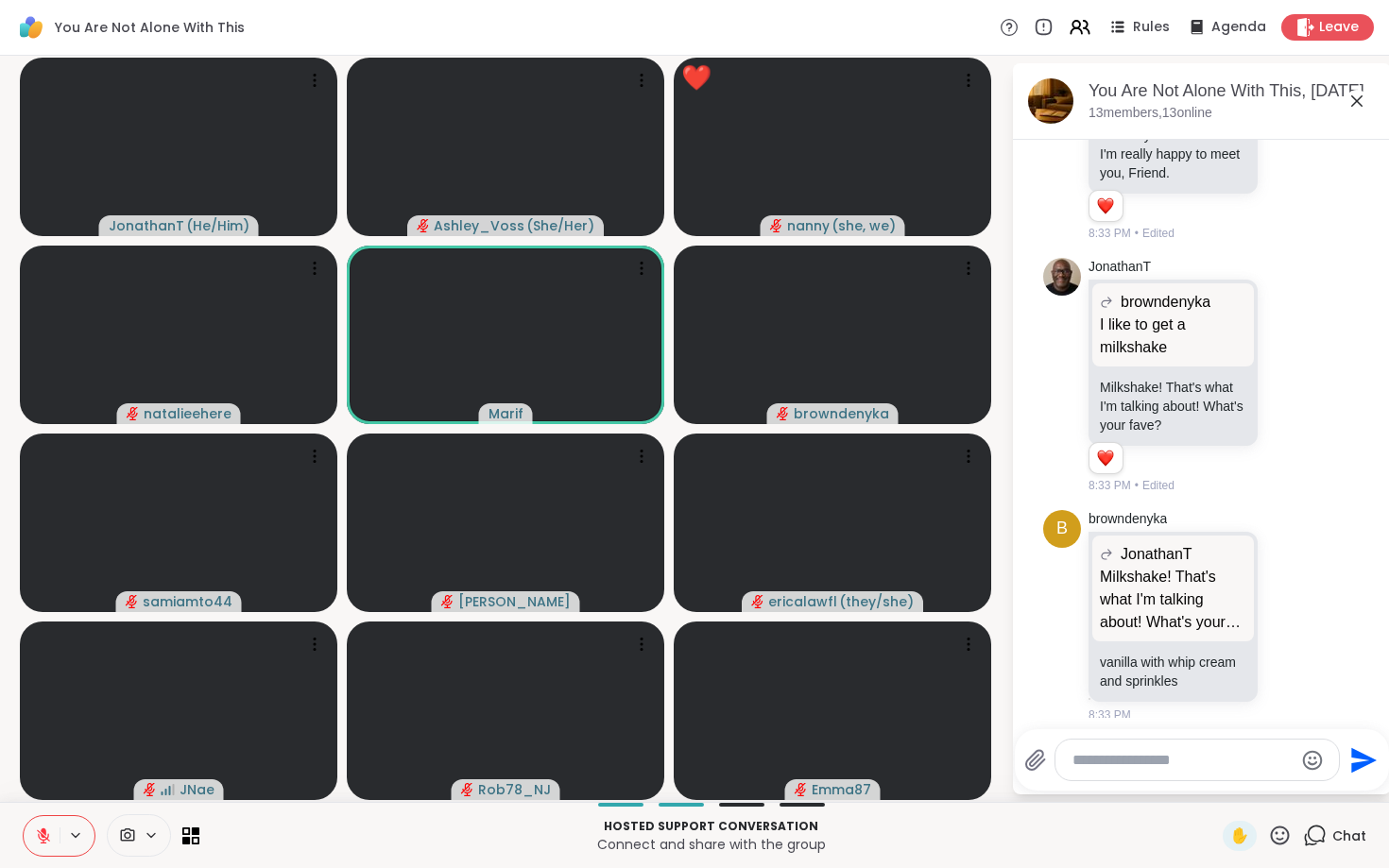
click at [1281, 833] on icon at bounding box center [1279, 836] width 24 height 24
click at [1222, 785] on span "❤️" at bounding box center [1223, 786] width 19 height 23
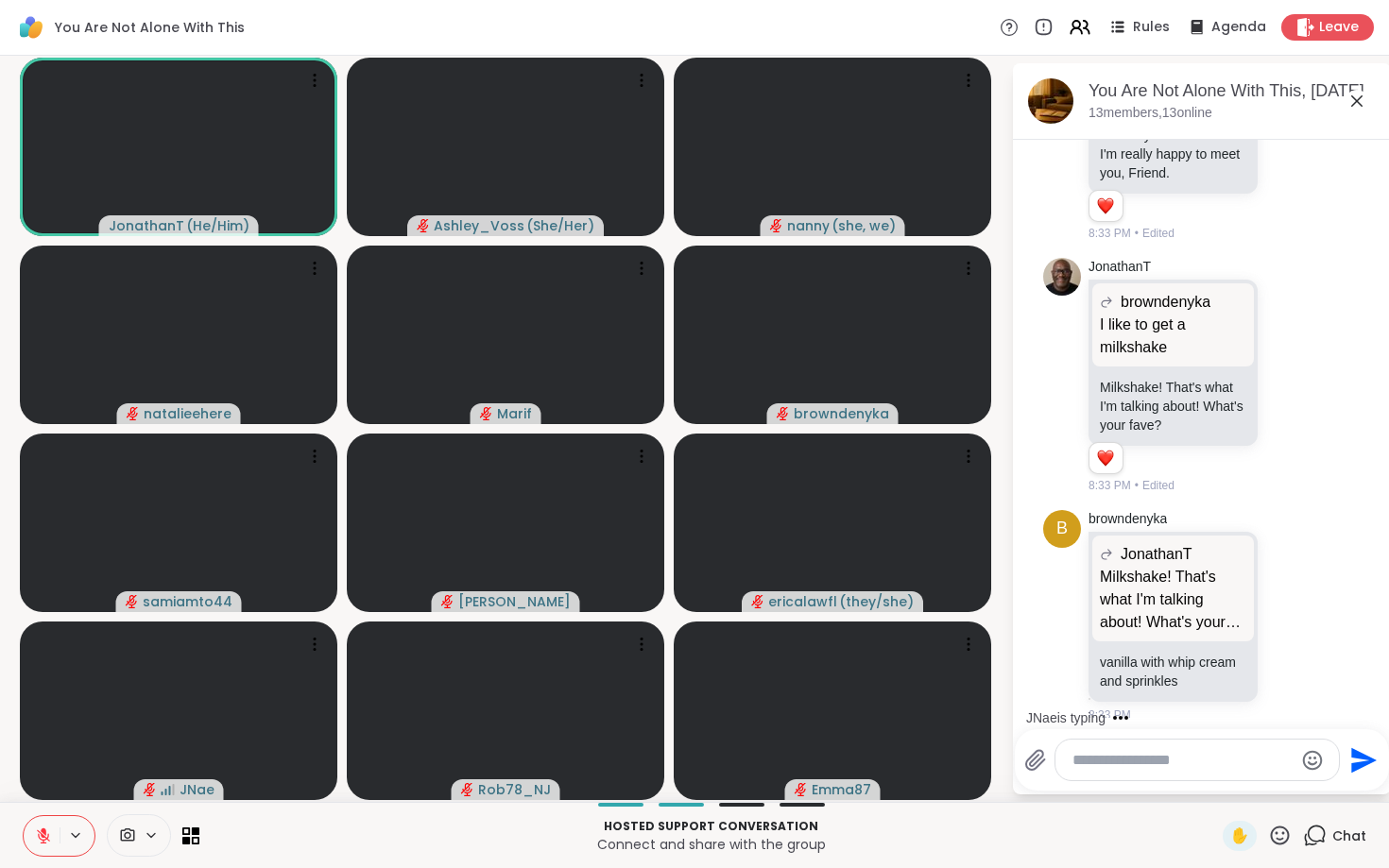
click at [1078, 765] on textarea "Type your message" at bounding box center [1182, 760] width 220 height 19
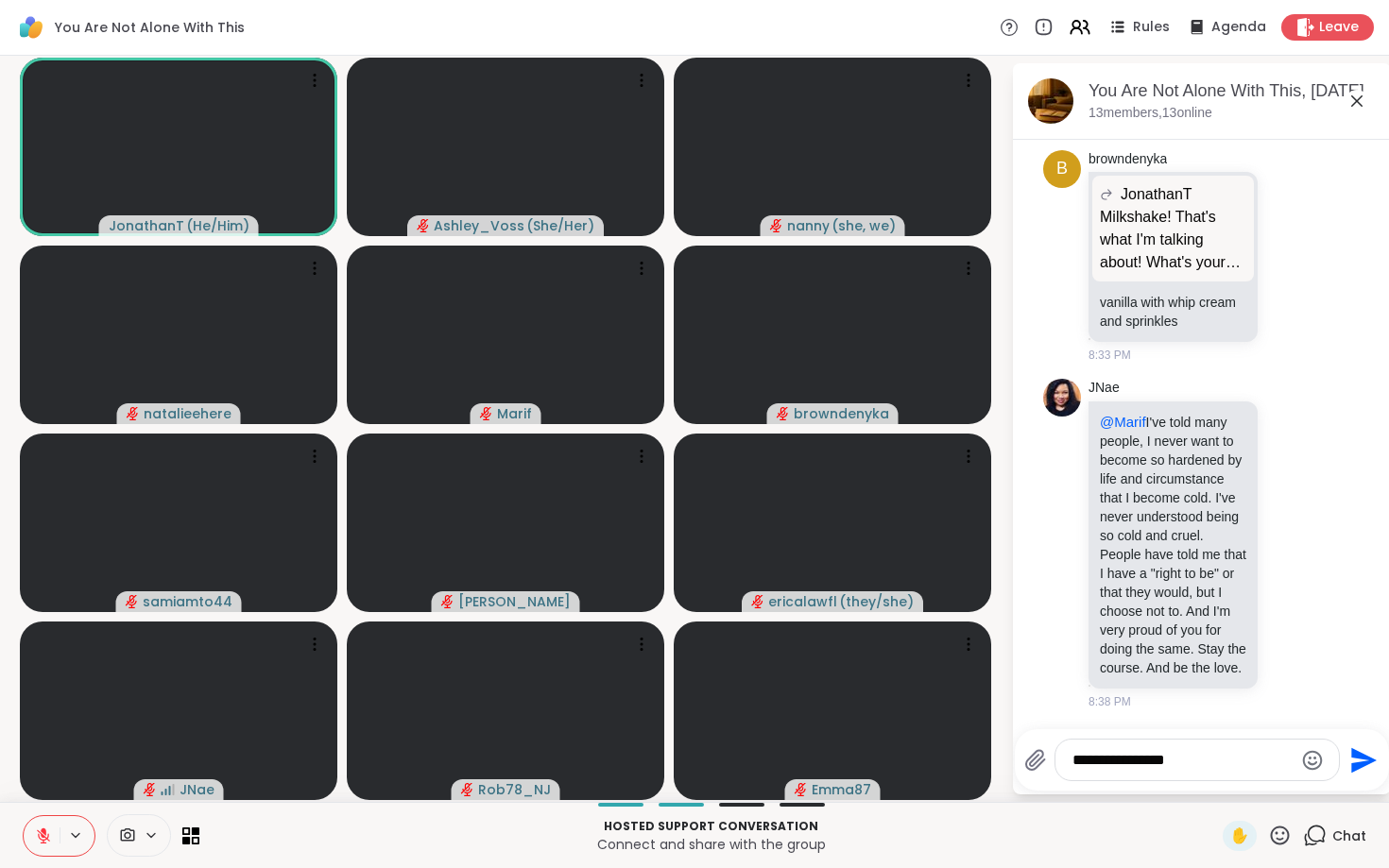
type textarea "**********"
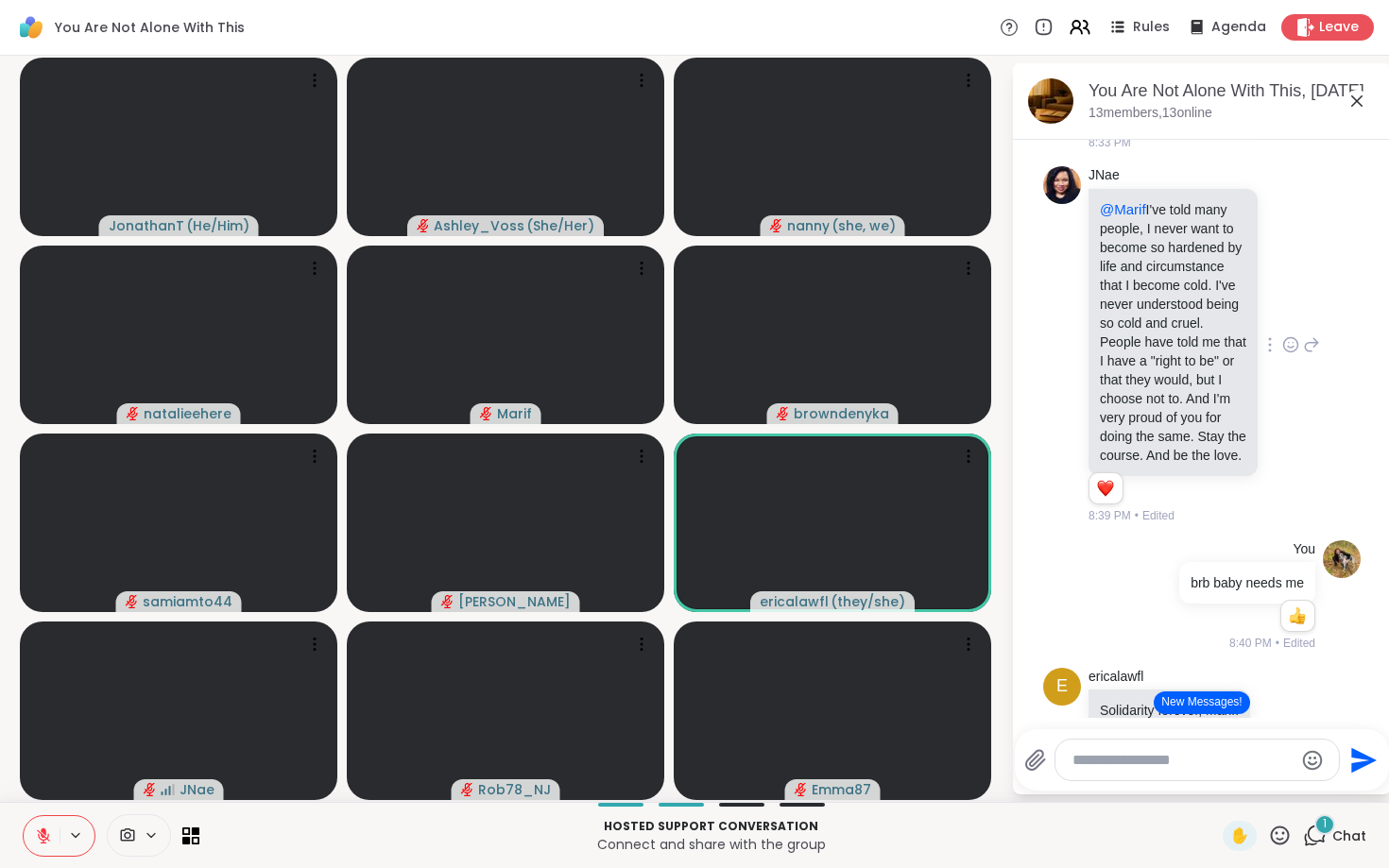
scroll to position [6513, 0]
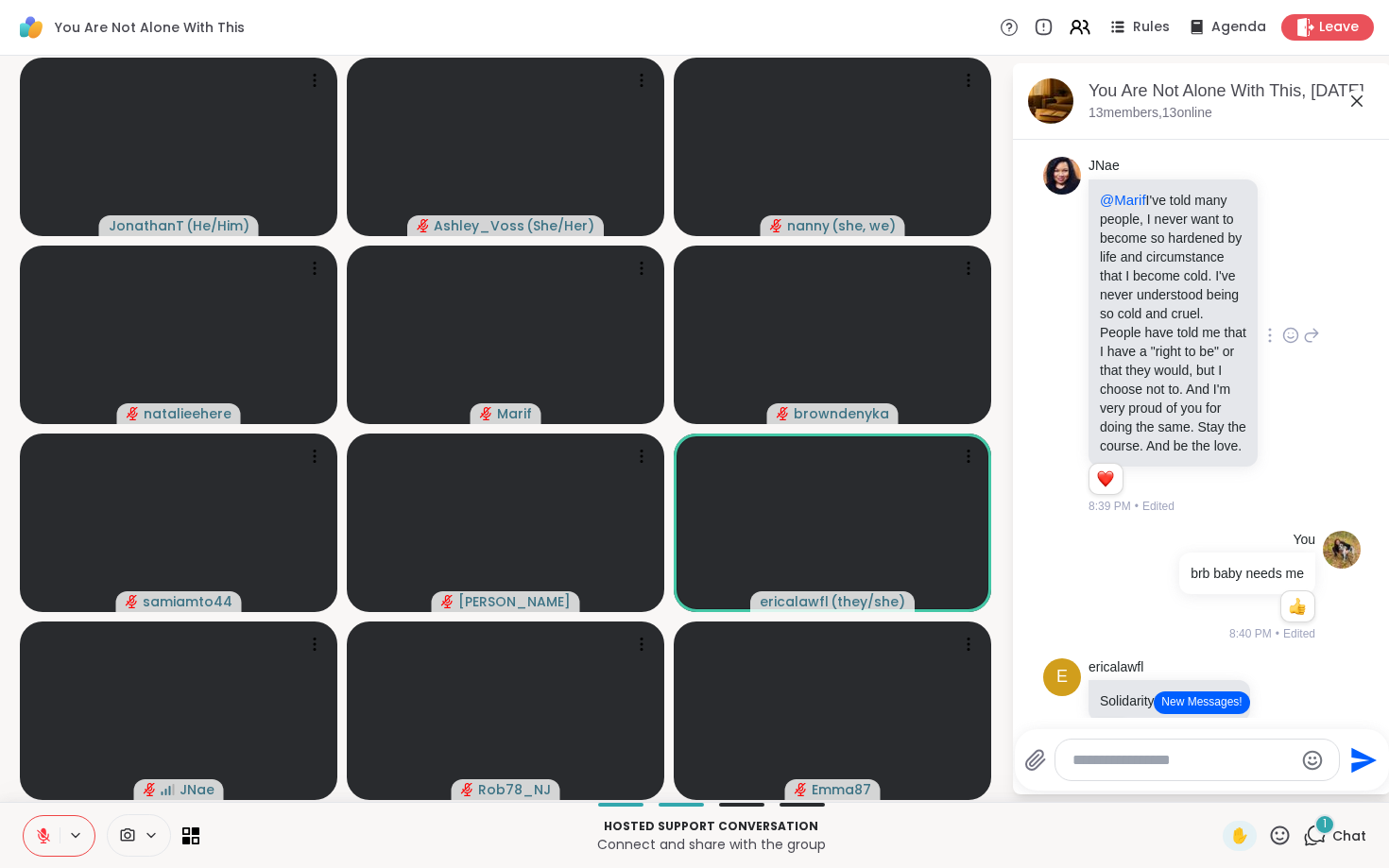
click at [1289, 344] on icon at bounding box center [1290, 335] width 17 height 19
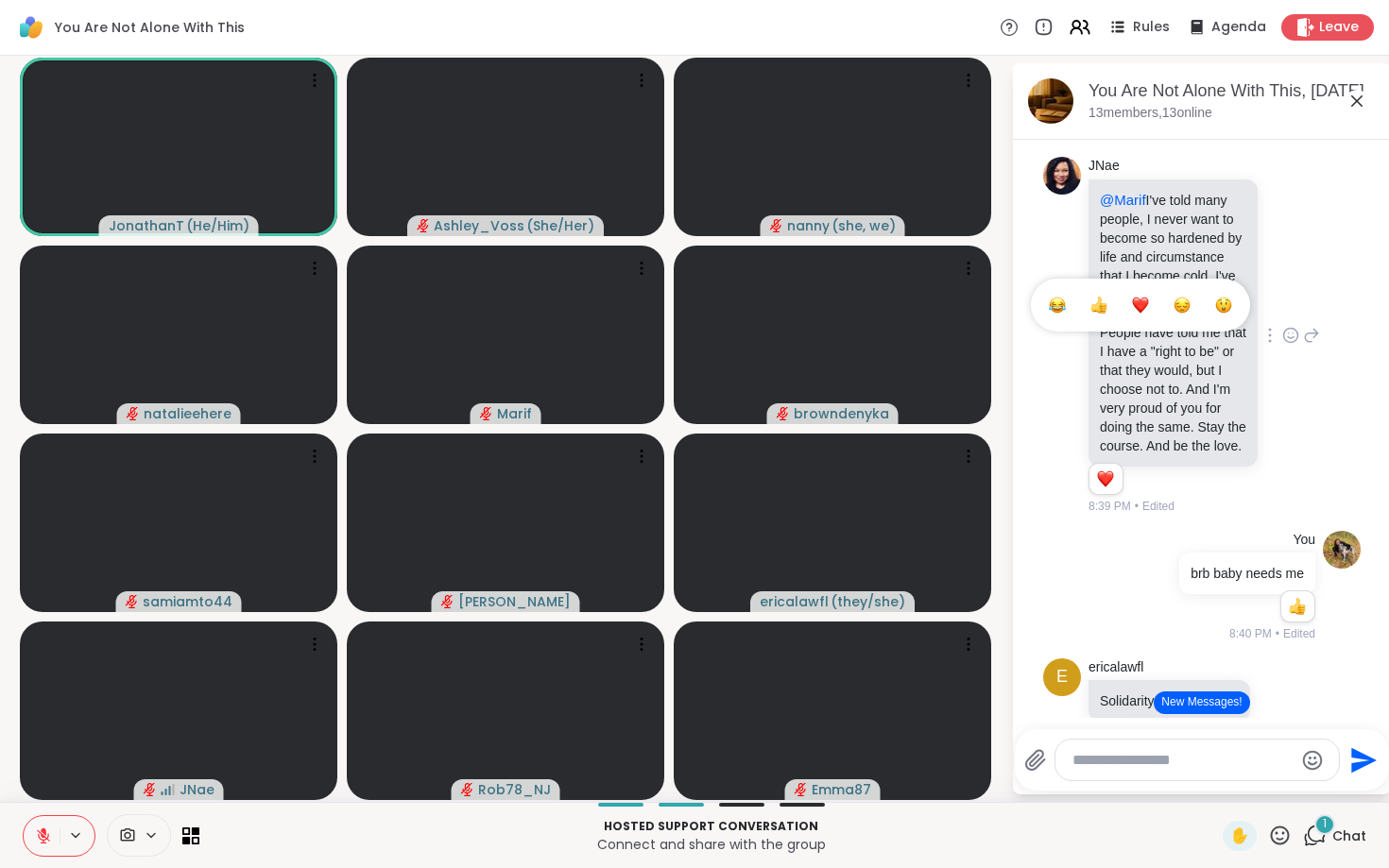
click at [1138, 313] on div "Select Reaction: Heart" at bounding box center [1139, 305] width 17 height 17
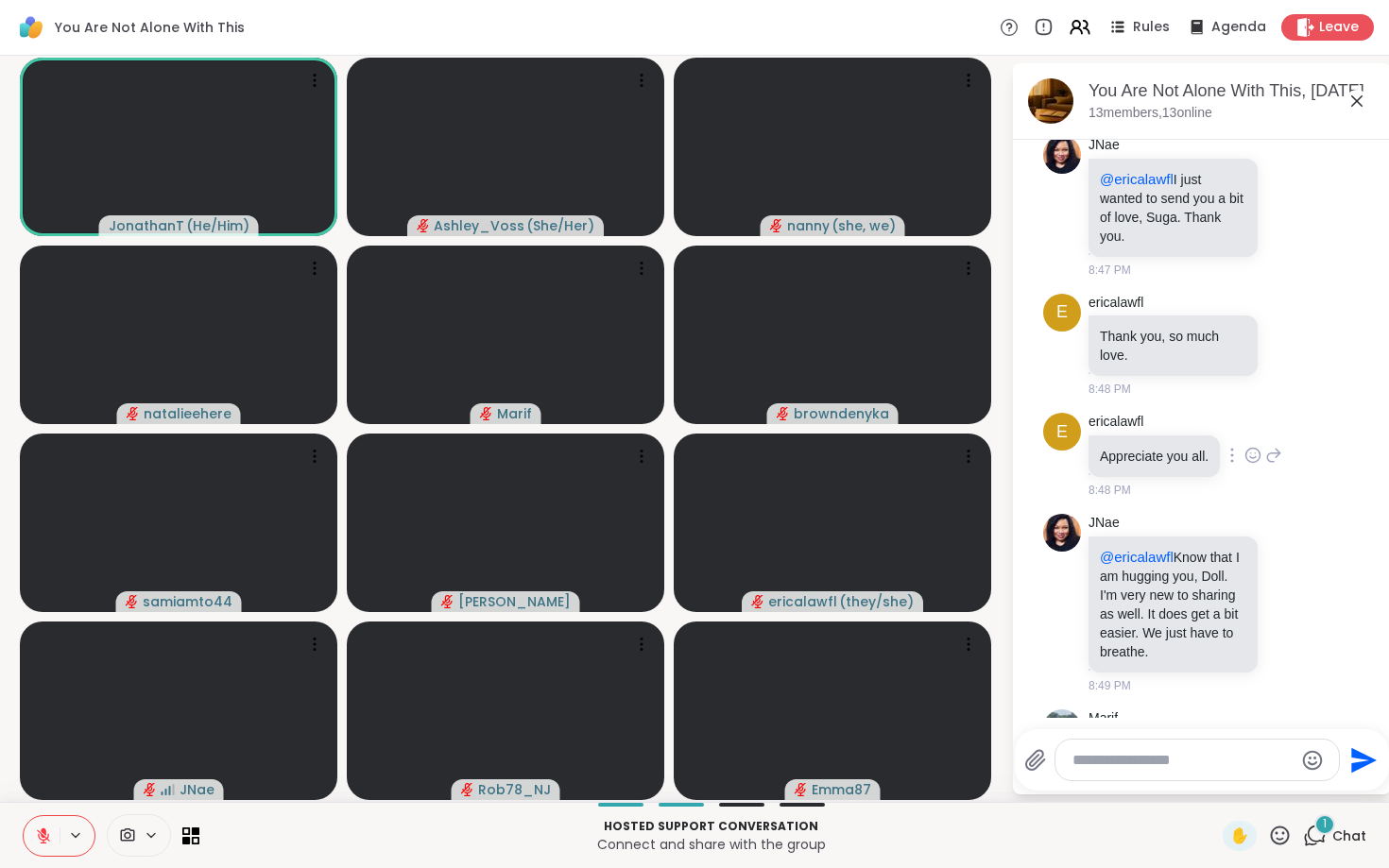
scroll to position [7556, 0]
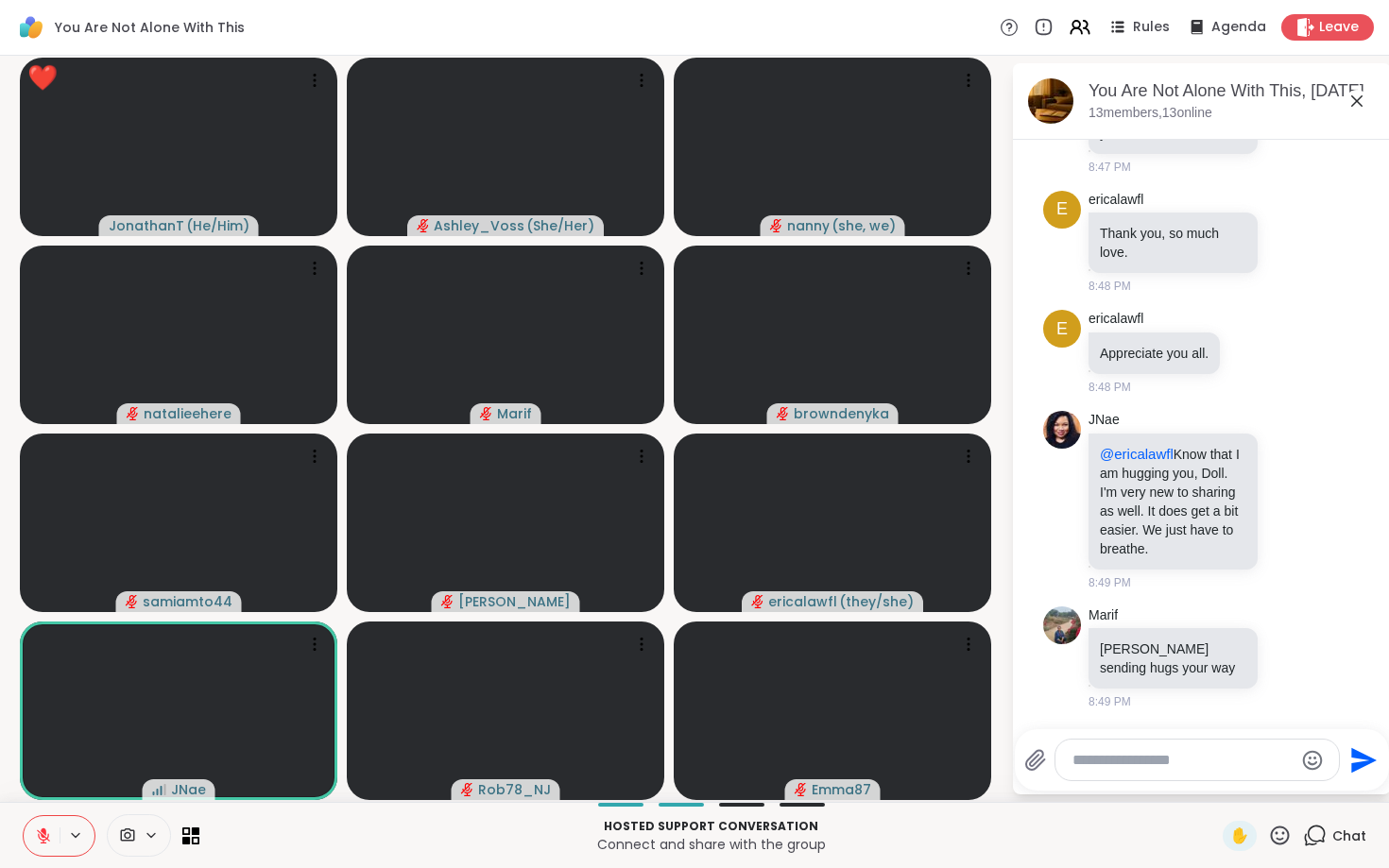
click at [1285, 841] on icon at bounding box center [1279, 836] width 24 height 24
click at [1219, 783] on span "❤️" at bounding box center [1223, 786] width 19 height 23
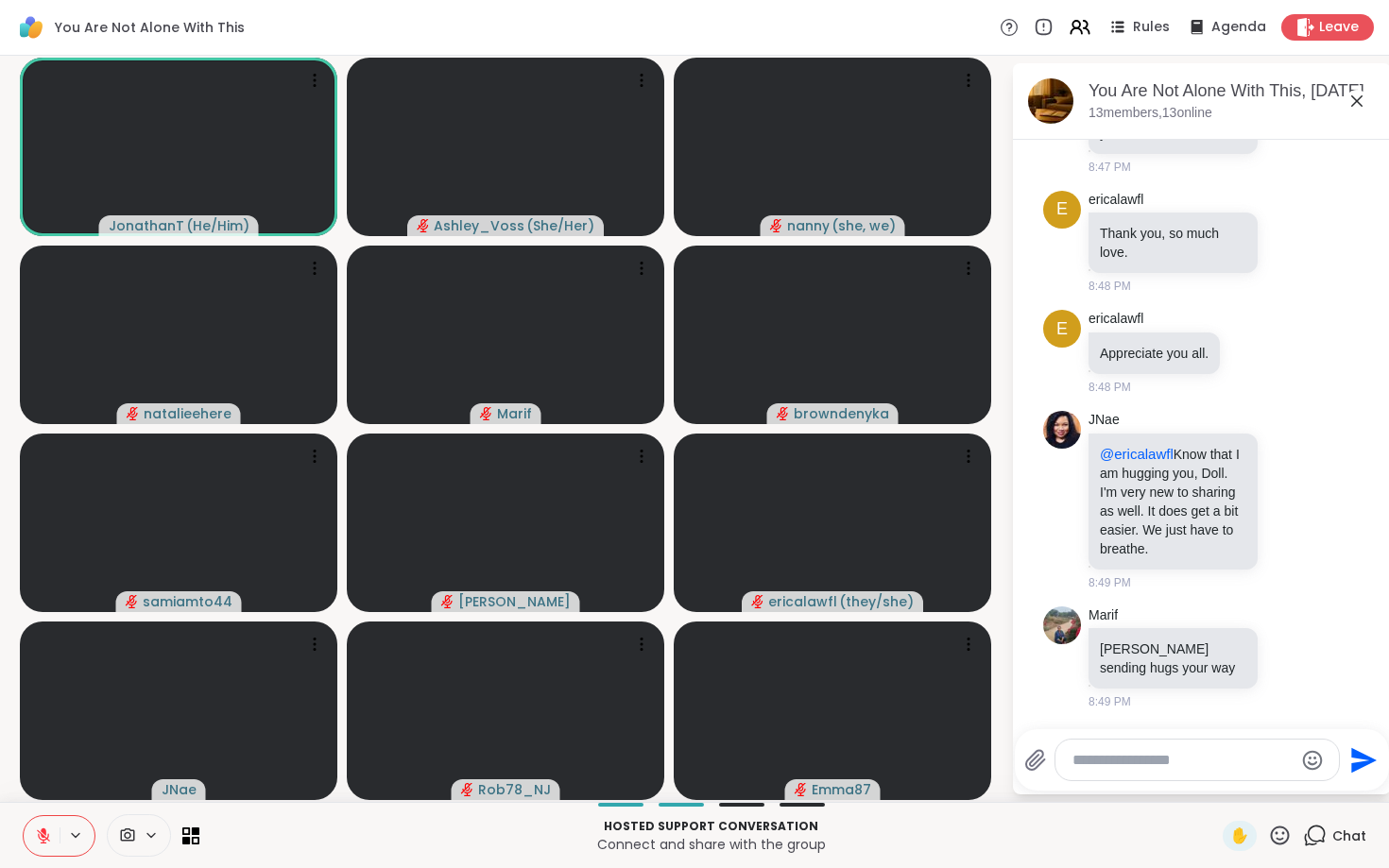
click at [1288, 842] on icon at bounding box center [1279, 835] width 19 height 19
click at [1222, 798] on div "❤️" at bounding box center [1224, 786] width 34 height 30
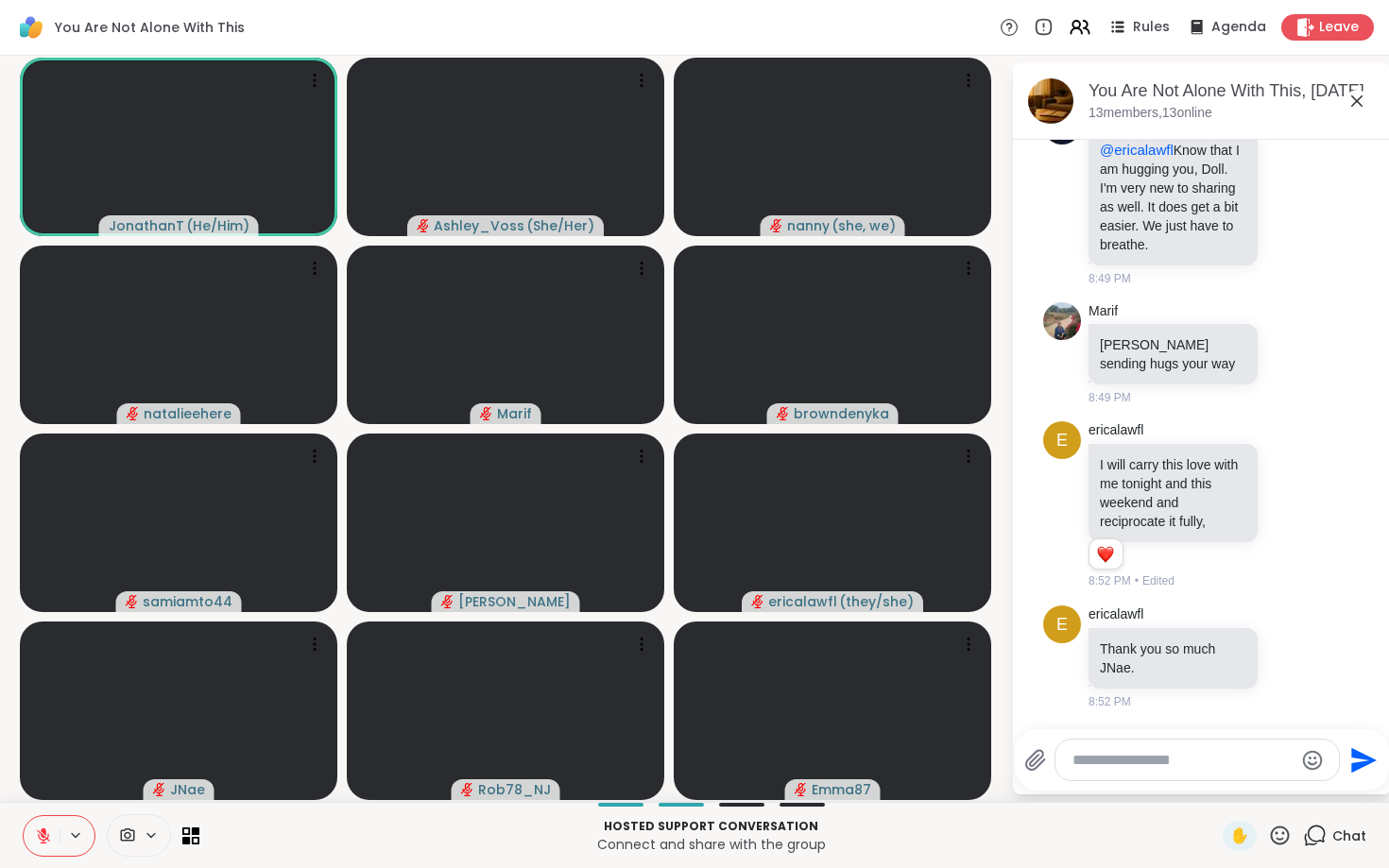
scroll to position [7978, 0]
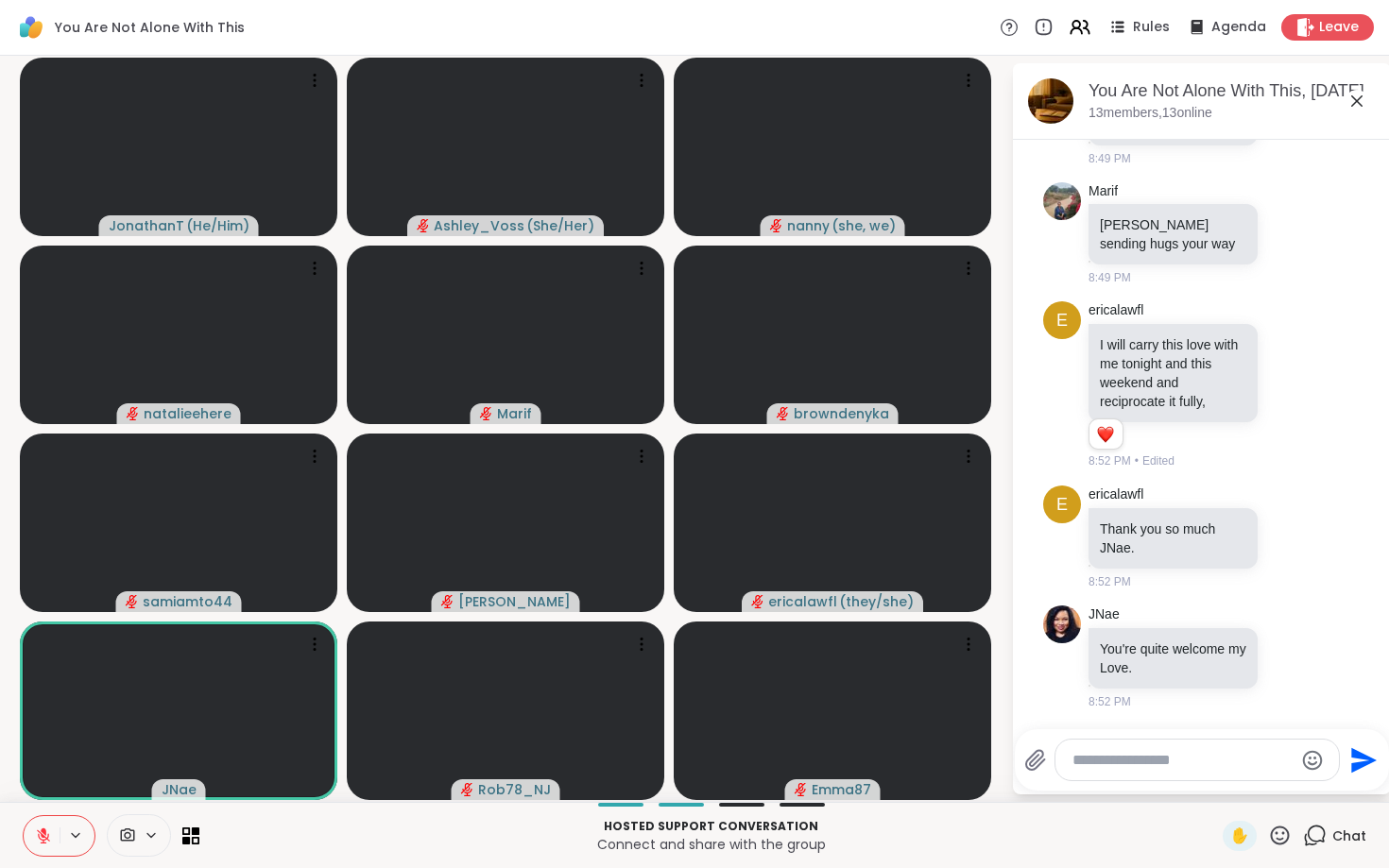
click at [1086, 765] on textarea "Type your message" at bounding box center [1182, 760] width 220 height 19
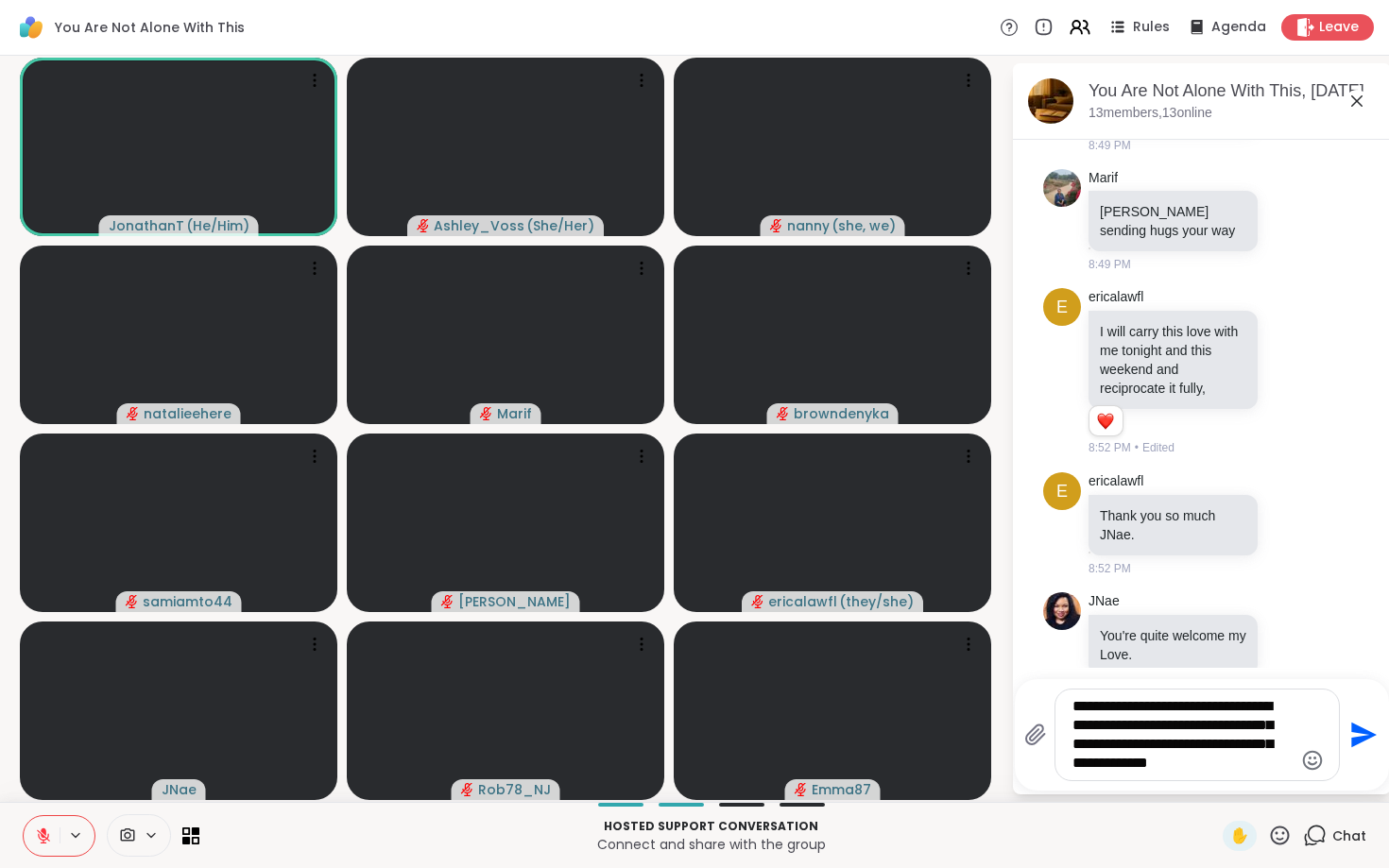
type textarea "**********"
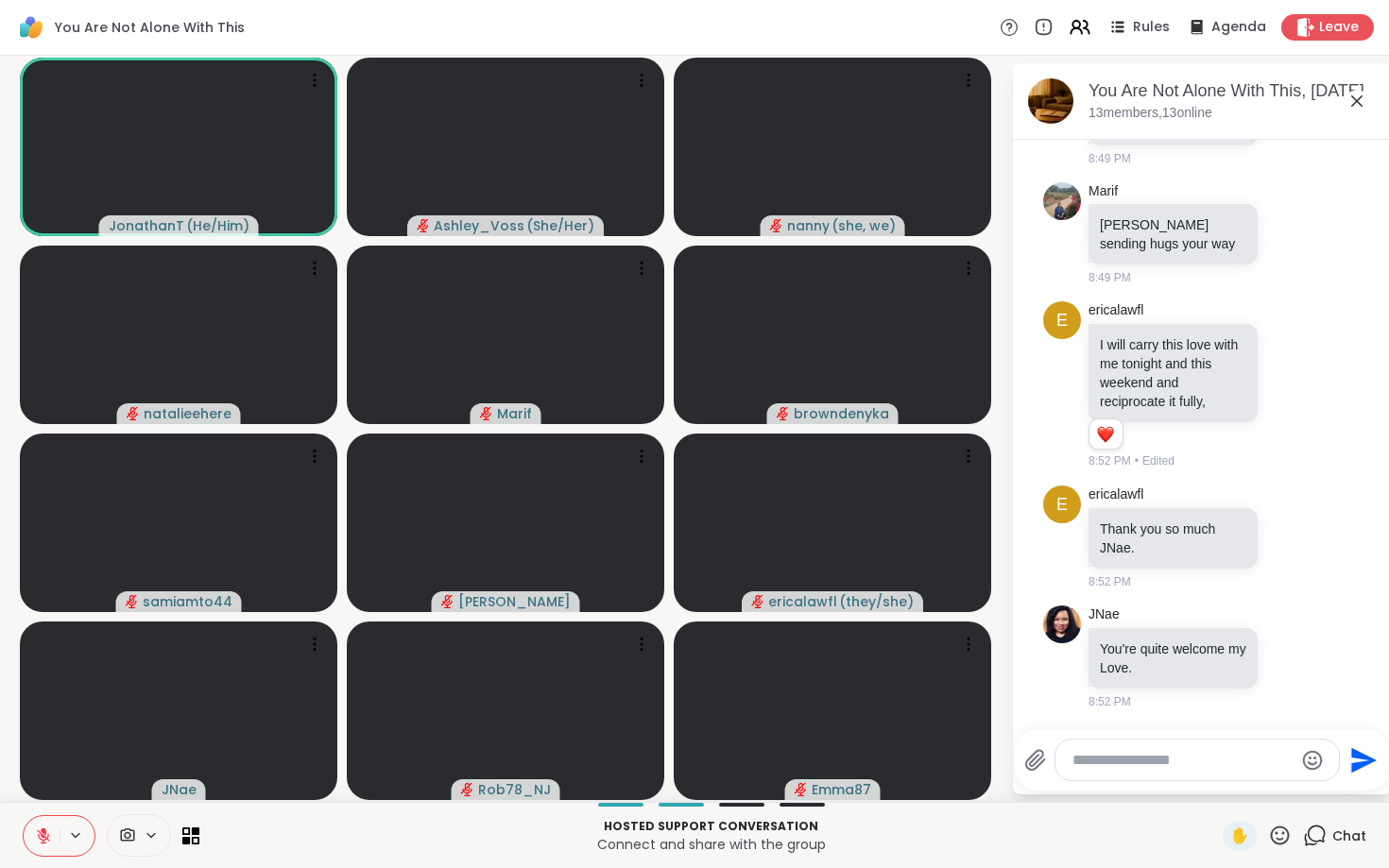
scroll to position [8173, 0]
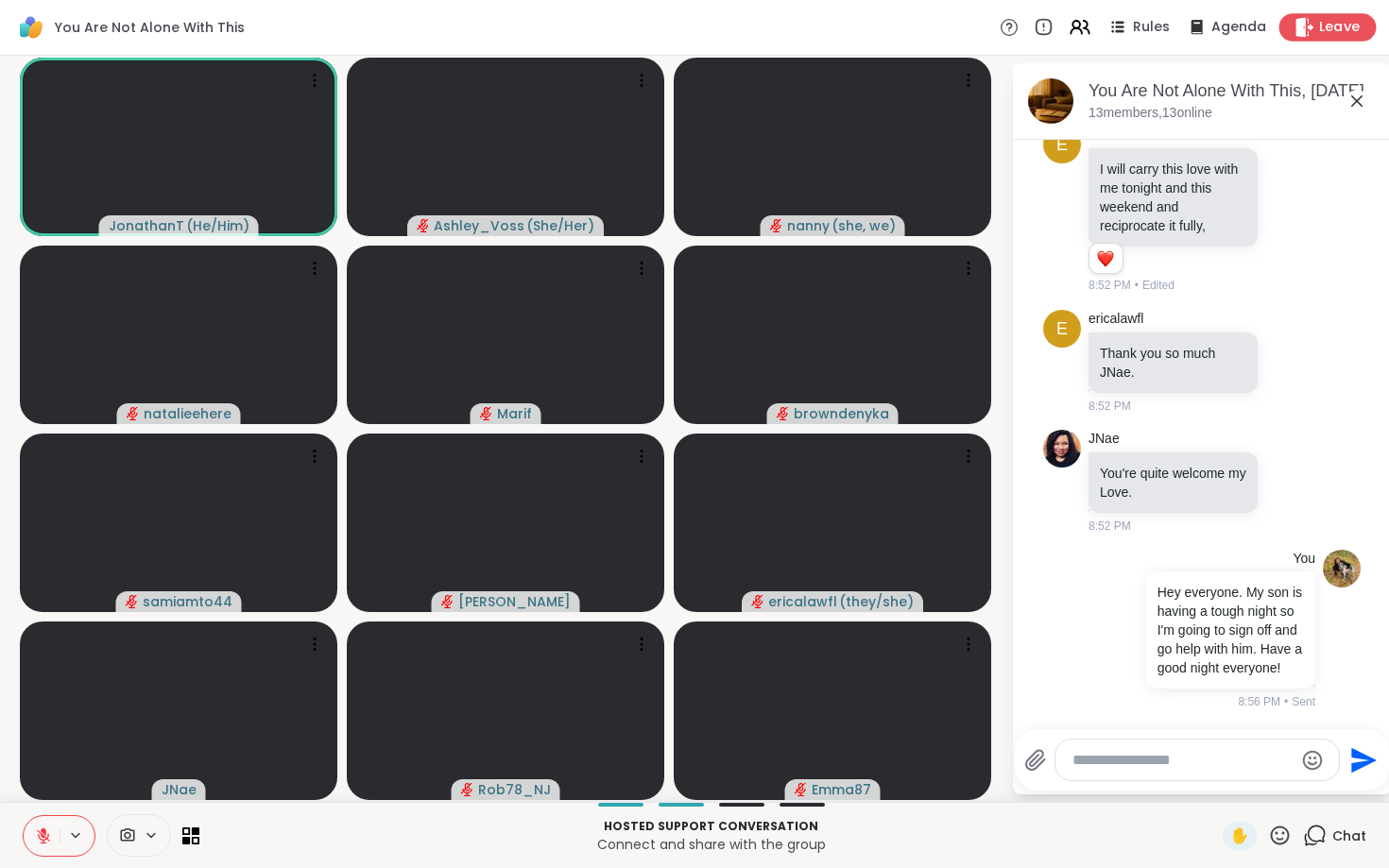
click at [1310, 24] on icon at bounding box center [1304, 26] width 20 height 20
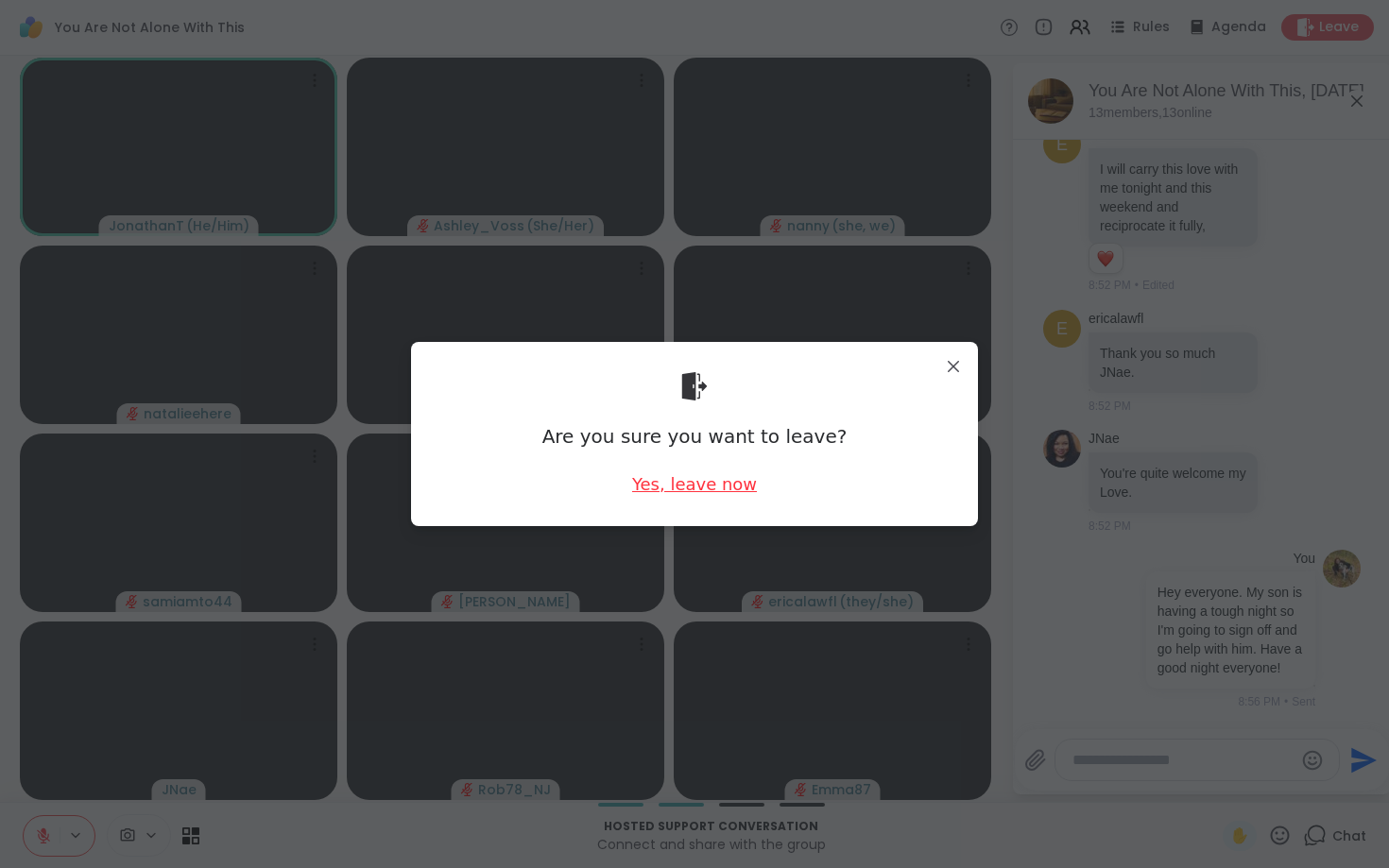
click at [697, 480] on div "Yes, leave now" at bounding box center [694, 484] width 124 height 24
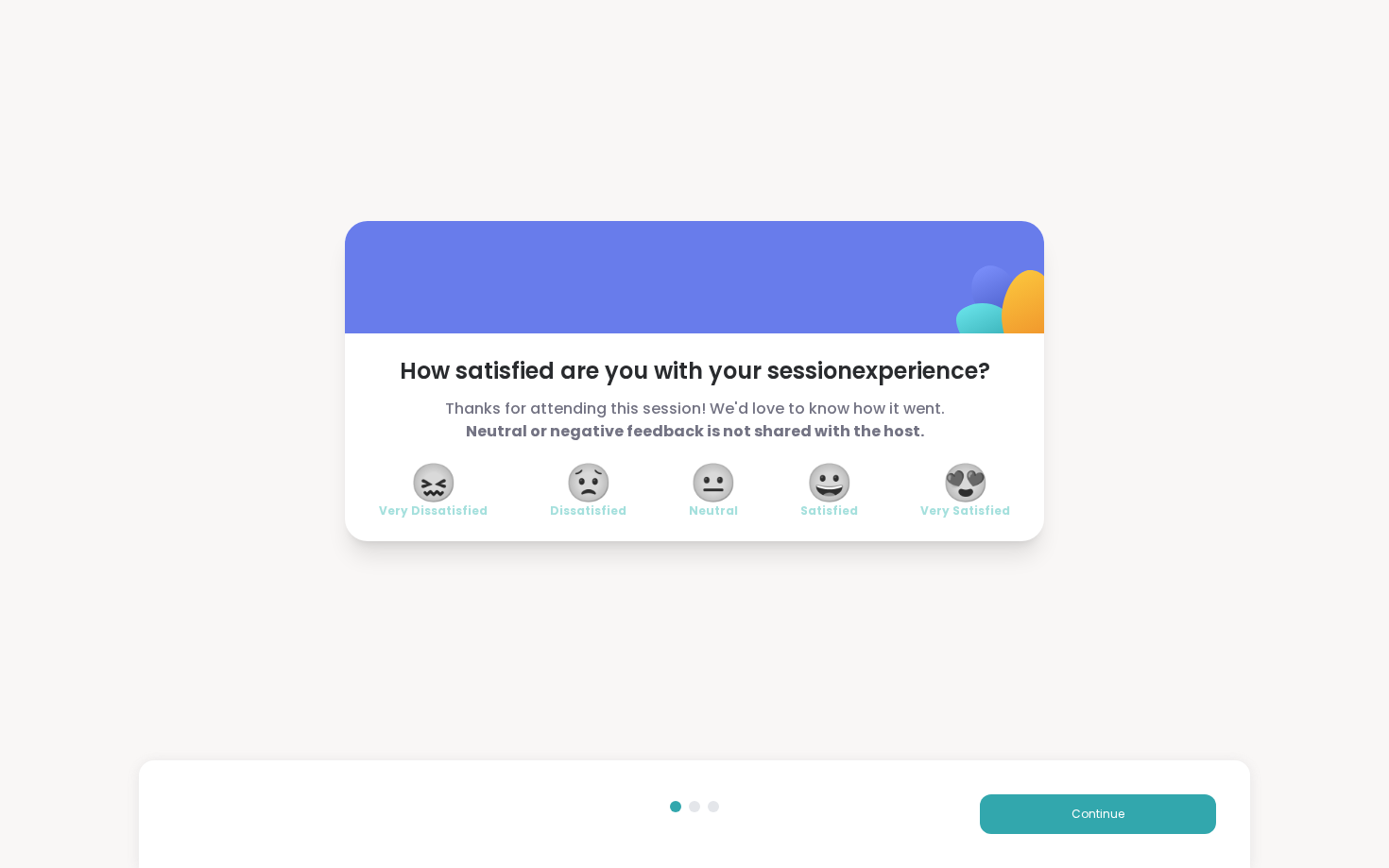
click at [971, 493] on span "😍" at bounding box center [966, 482] width 47 height 34
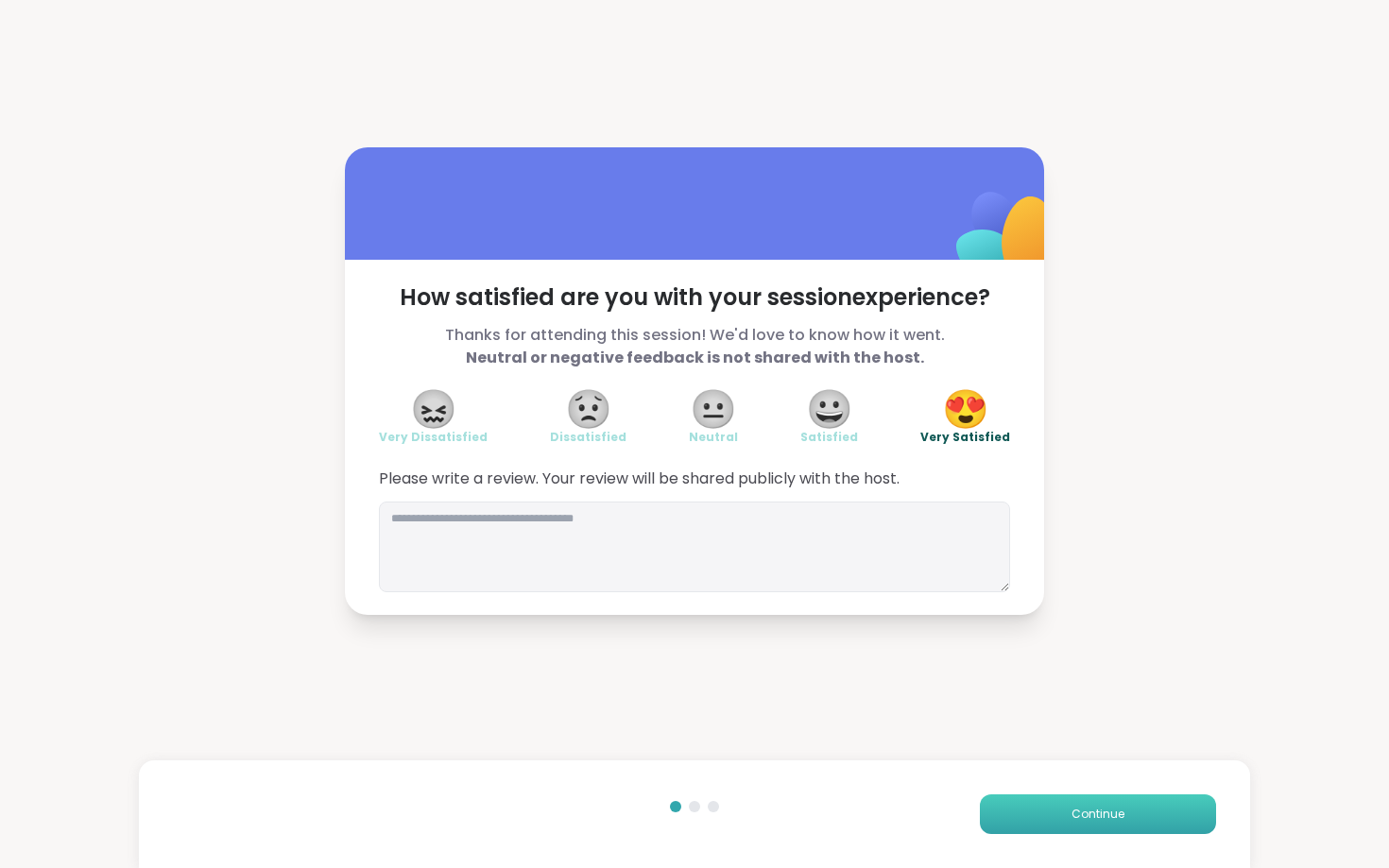
click at [1062, 813] on button "Continue" at bounding box center [1097, 814] width 236 height 40
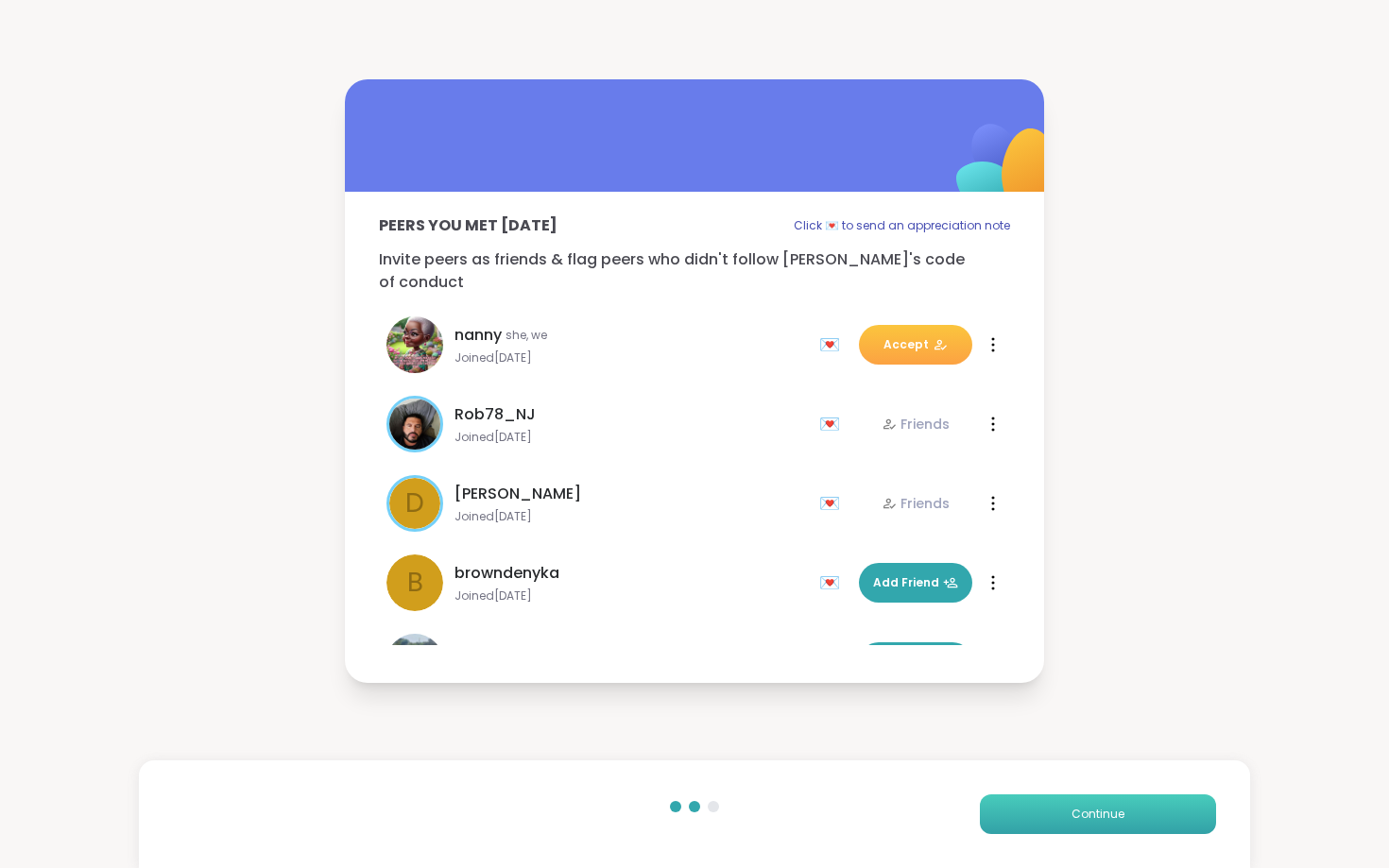
click at [1055, 806] on button "Continue" at bounding box center [1097, 814] width 236 height 40
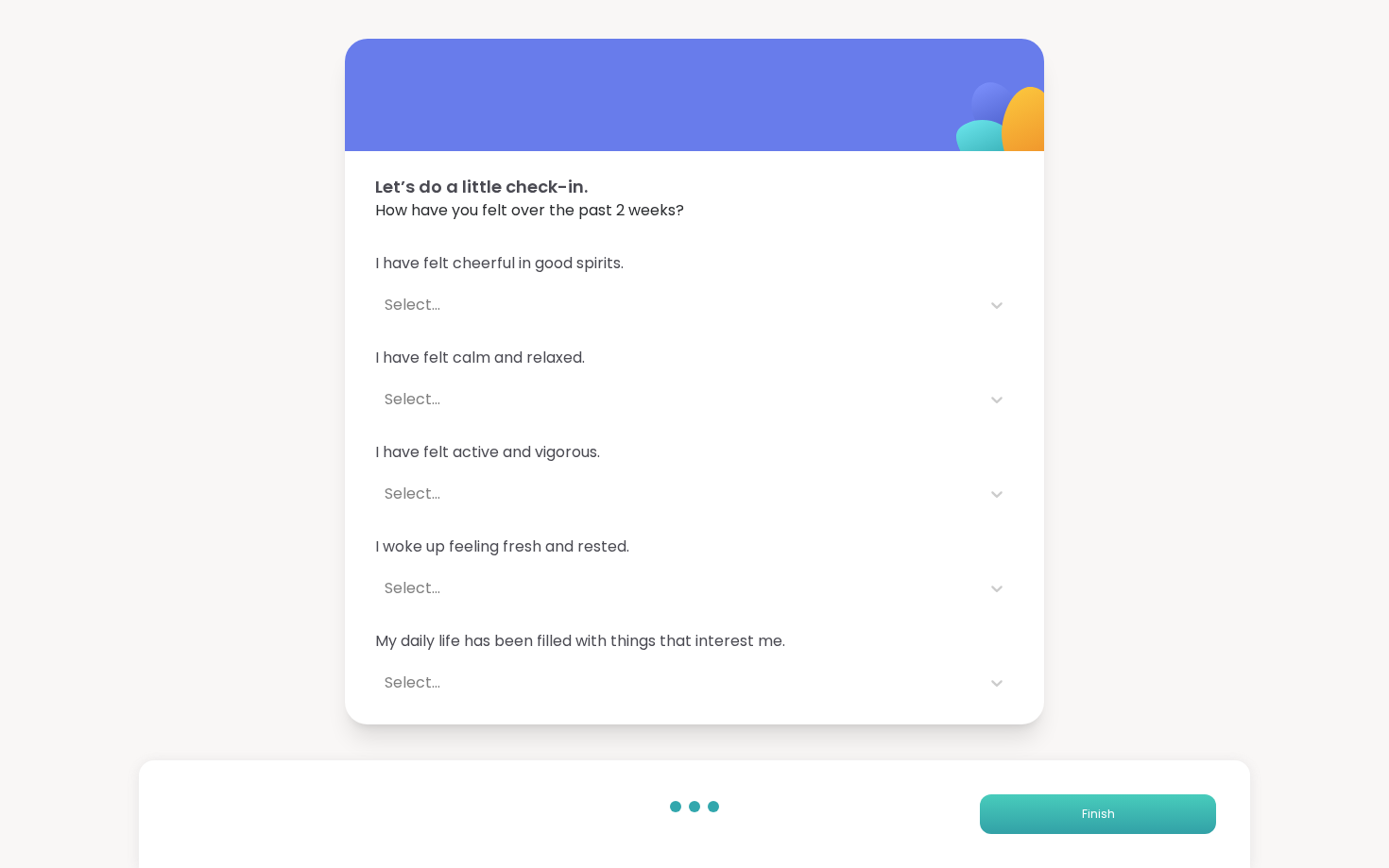
click at [1055, 806] on button "Finish" at bounding box center [1097, 814] width 236 height 40
